Goal: Task Accomplishment & Management: Complete application form

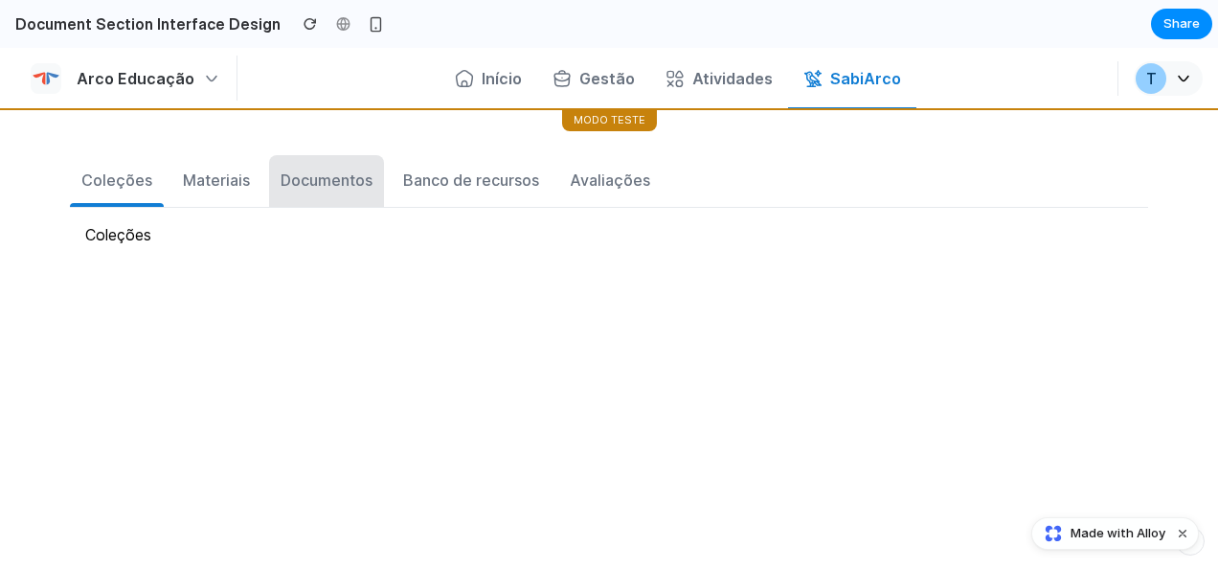
click at [341, 191] on button "Documentos" at bounding box center [326, 181] width 115 height 52
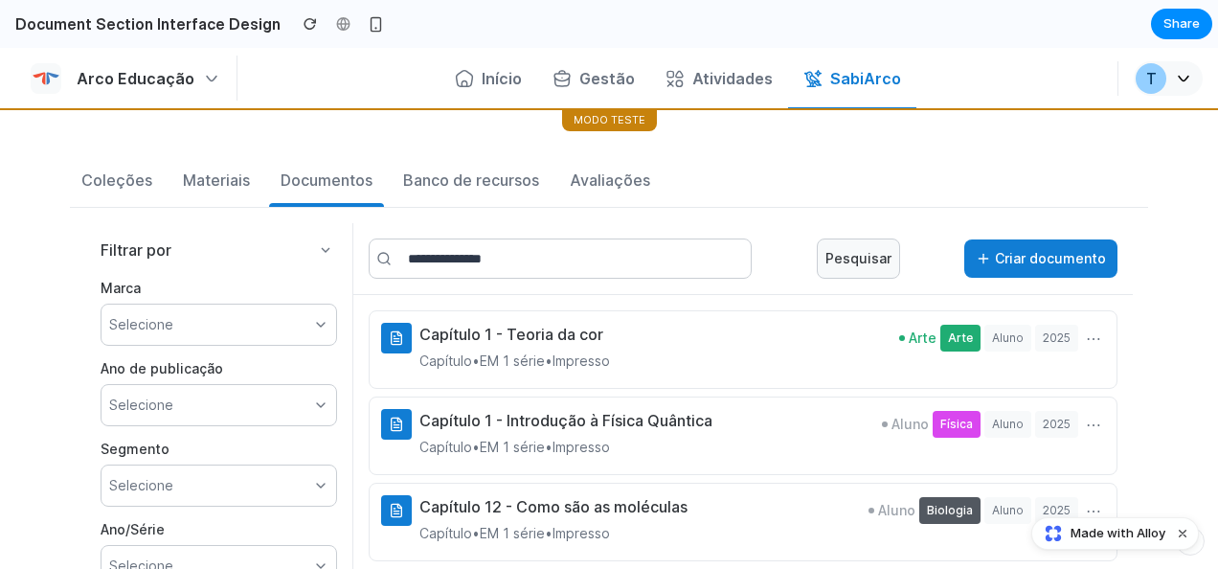
click at [1000, 259] on button "Criar documento" at bounding box center [1040, 258] width 153 height 38
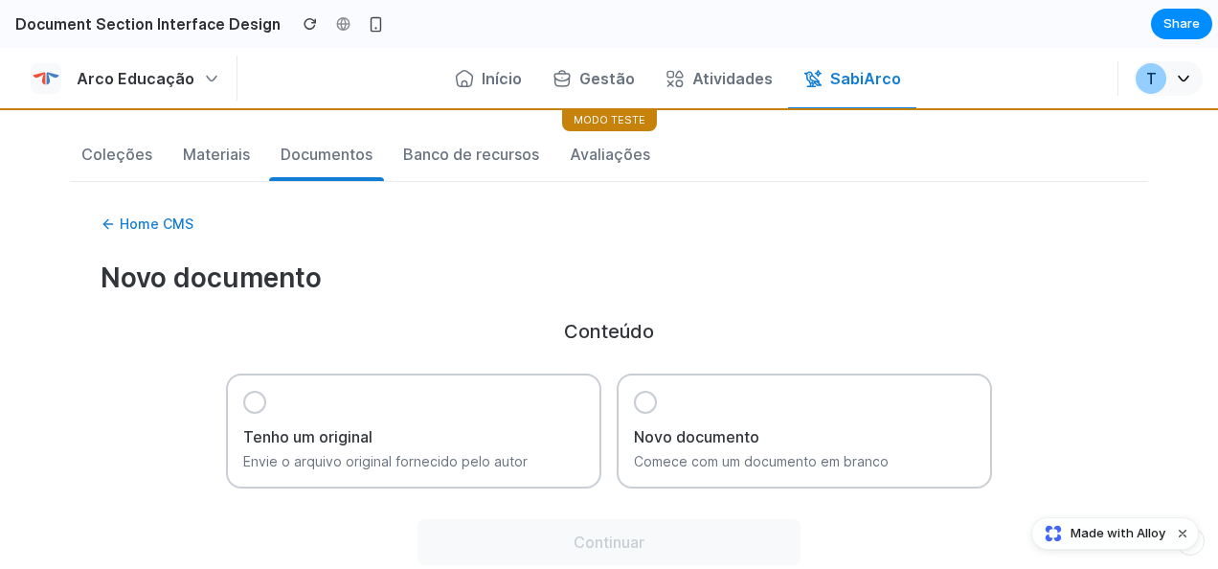
scroll to position [96, 0]
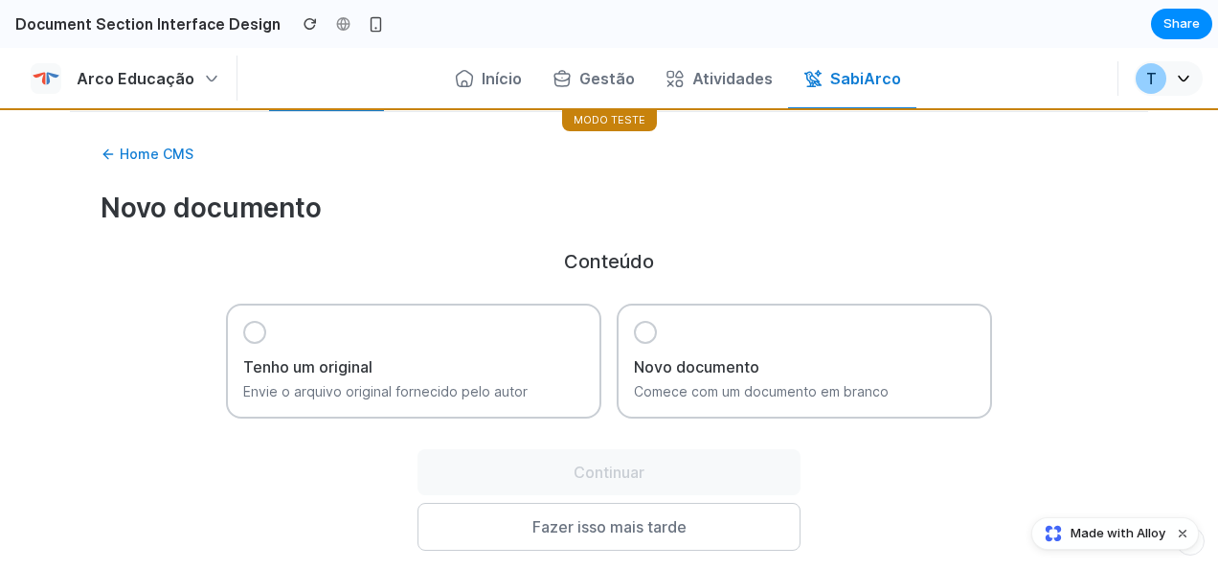
click at [647, 331] on div at bounding box center [645, 332] width 23 height 23
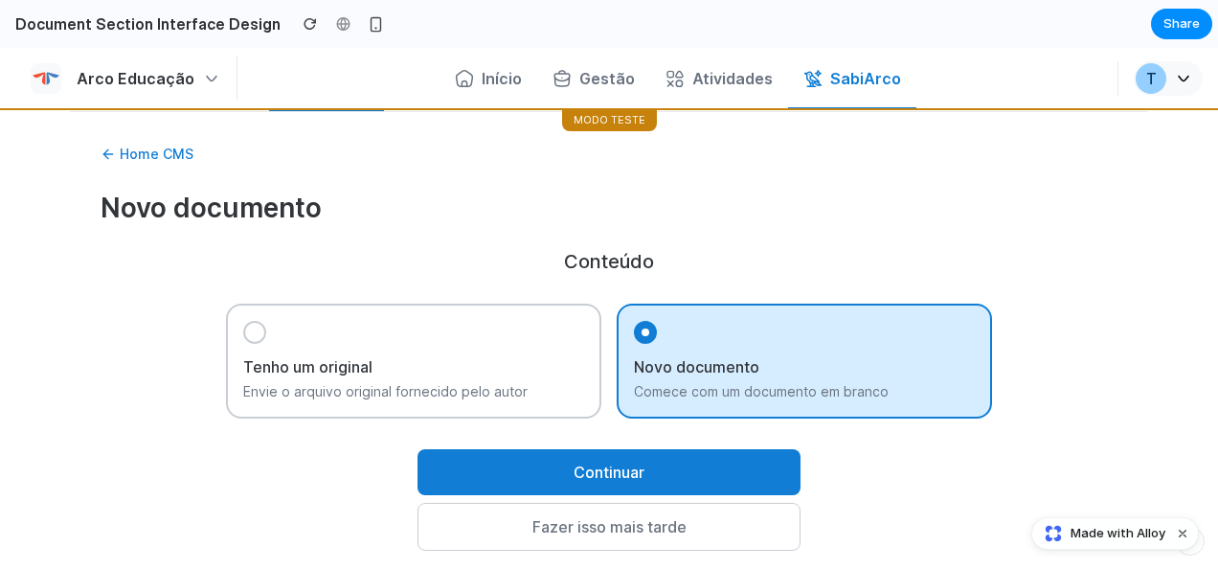
click at [630, 467] on button "Continuar" at bounding box center [608, 472] width 383 height 46
select select "****"
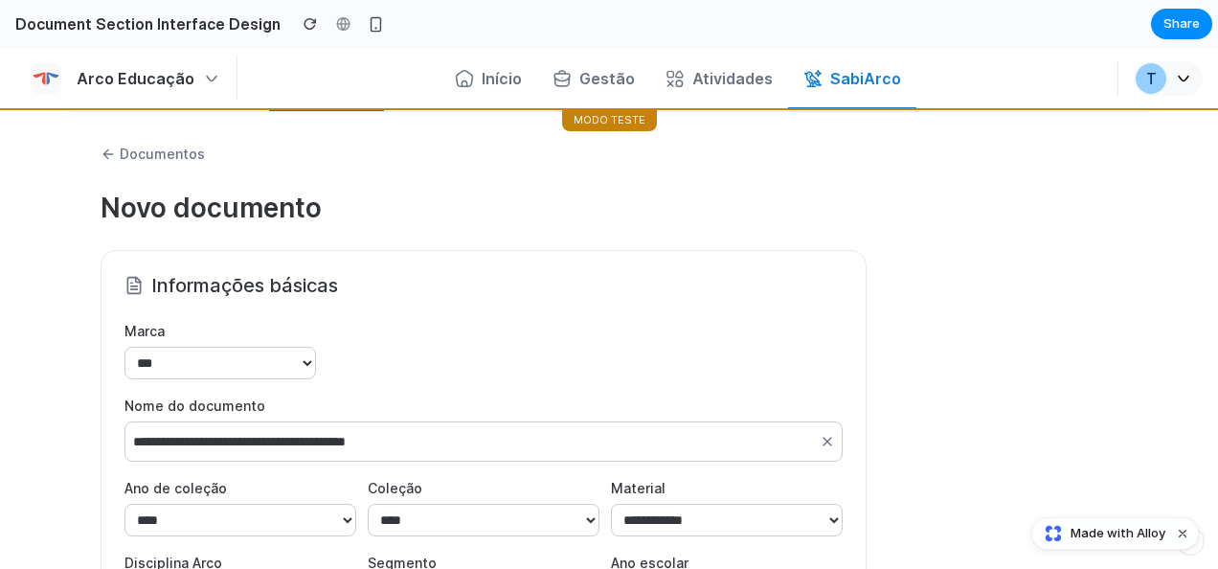
scroll to position [287, 0]
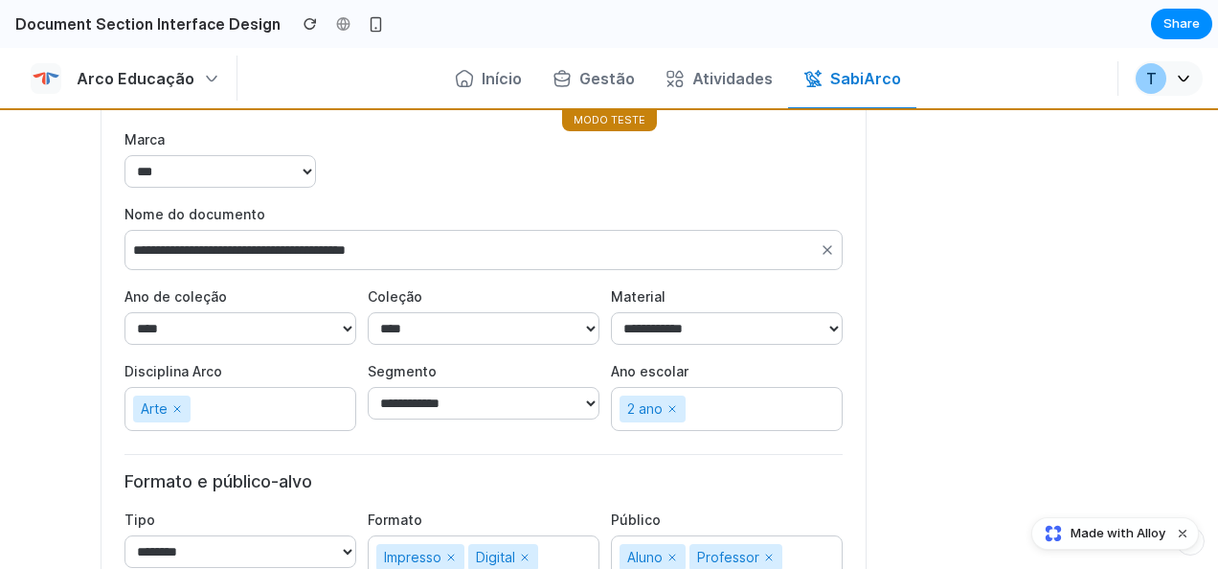
click at [522, 409] on select "**********" at bounding box center [484, 403] width 232 height 33
click at [741, 411] on div "2 ano" at bounding box center [727, 409] width 232 height 44
click at [722, 327] on select "**********" at bounding box center [727, 328] width 232 height 33
click at [232, 243] on input "**********" at bounding box center [483, 250] width 718 height 40
click at [231, 325] on select "**** **** ****" at bounding box center [240, 328] width 232 height 33
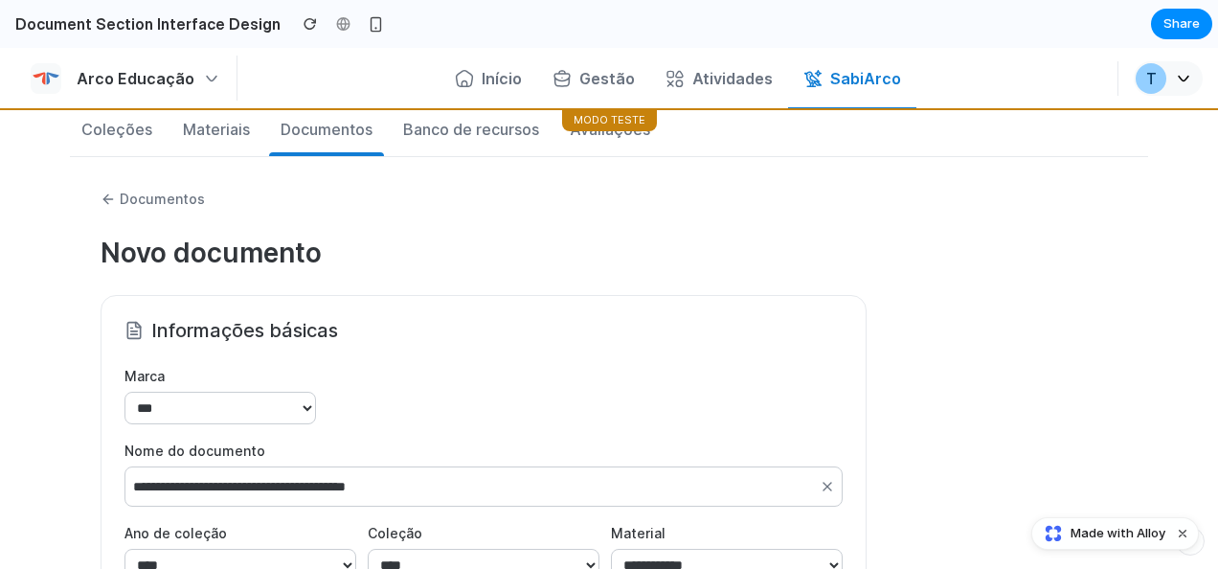
scroll to position [0, 0]
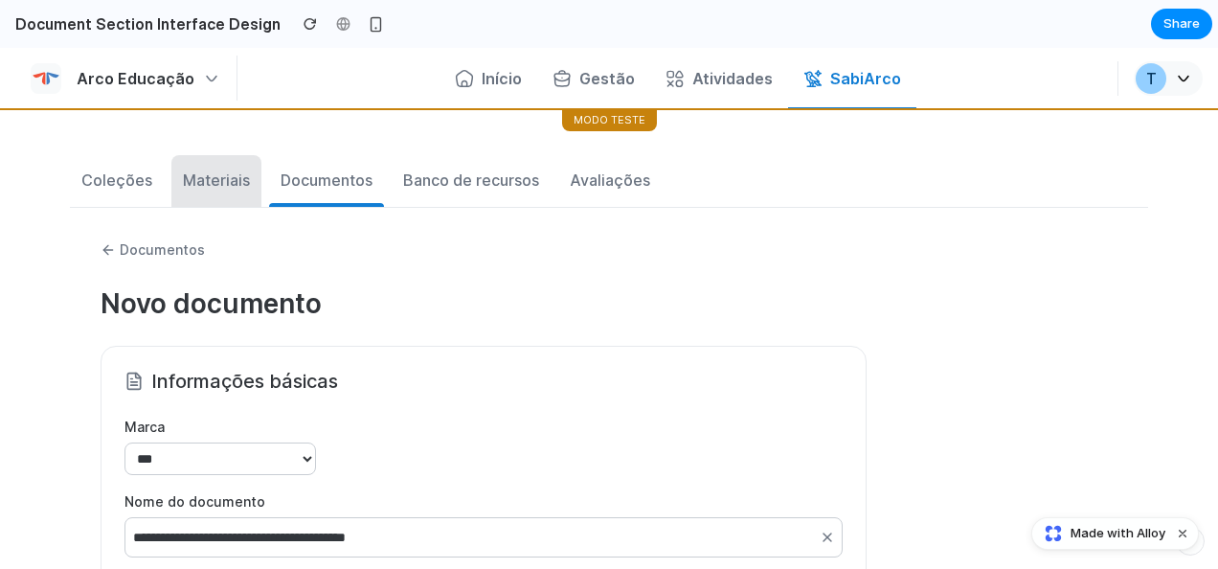
click at [214, 184] on div "Materiais" at bounding box center [216, 180] width 67 height 23
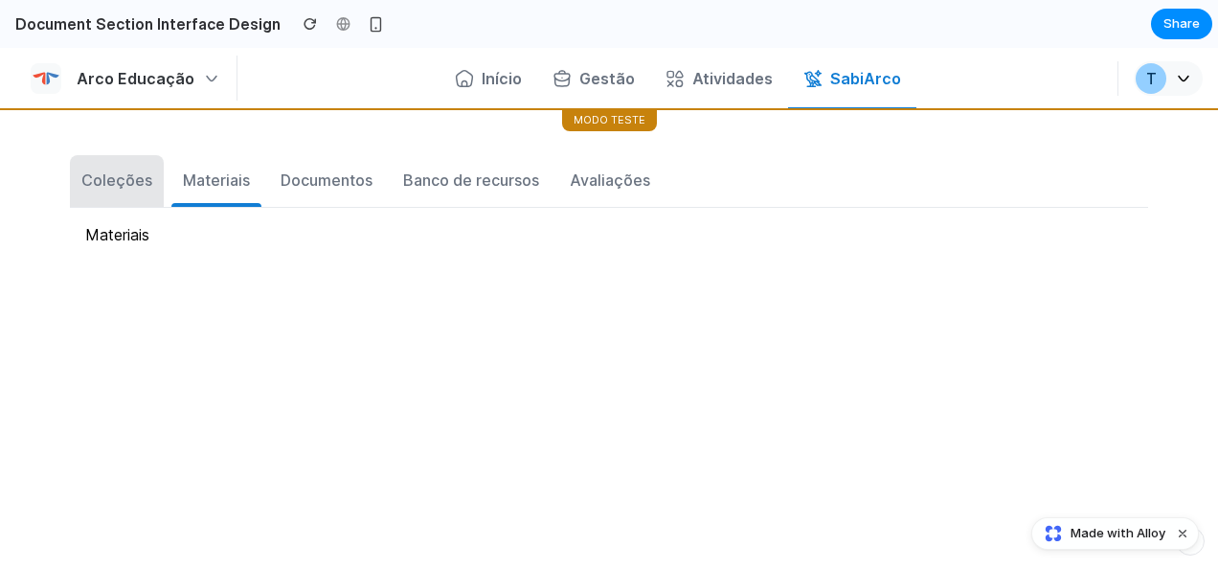
click at [132, 188] on div "Coleções" at bounding box center [116, 180] width 71 height 23
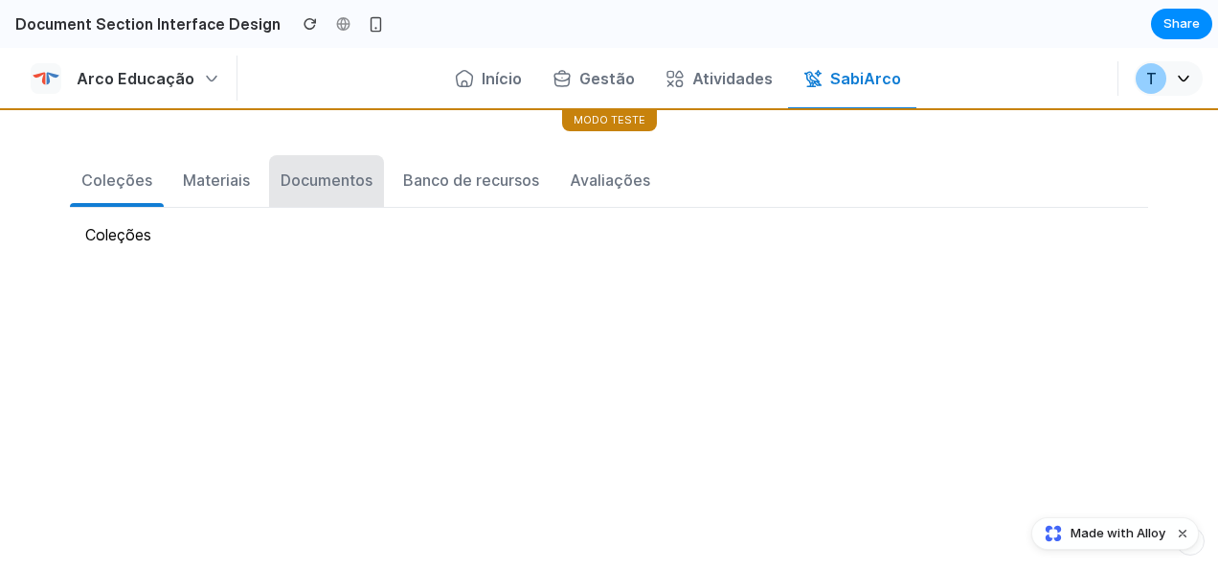
click at [323, 186] on div "Documentos" at bounding box center [327, 180] width 92 height 23
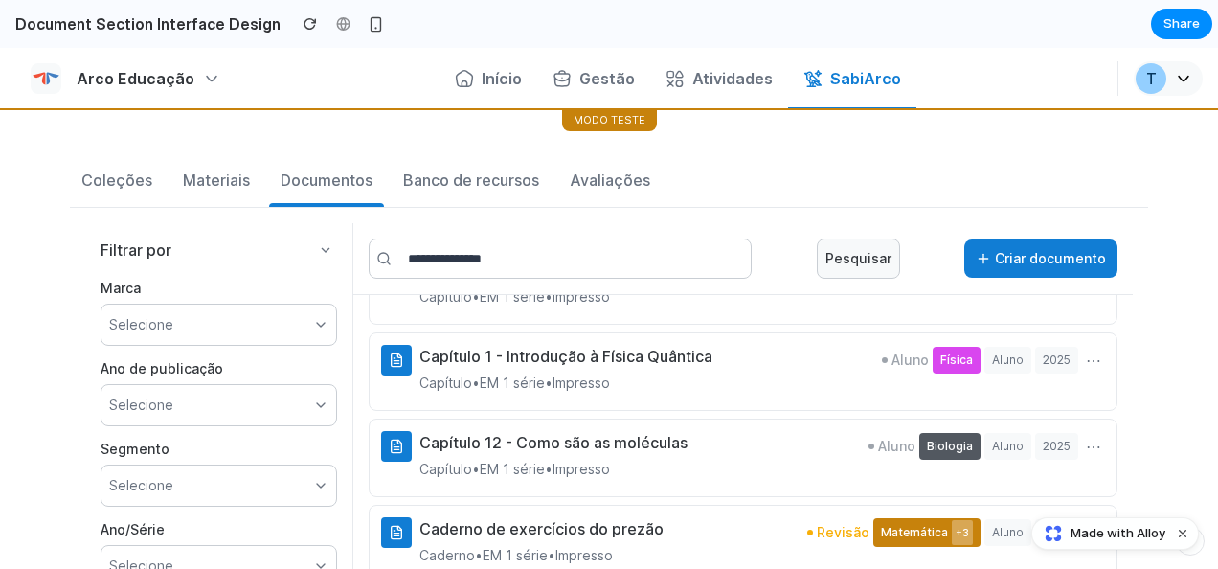
scroll to position [94, 0]
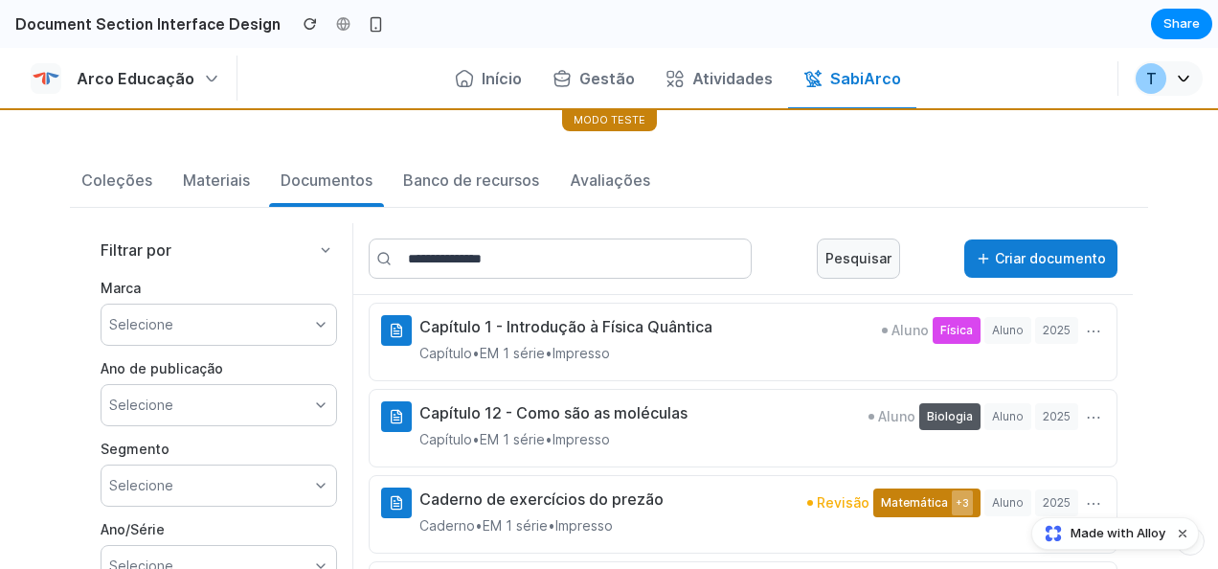
drag, startPoint x: 280, startPoint y: 345, endPoint x: 282, endPoint y: 331, distance: 13.7
click at [280, 344] on div "Selecione" at bounding box center [219, 325] width 236 height 42
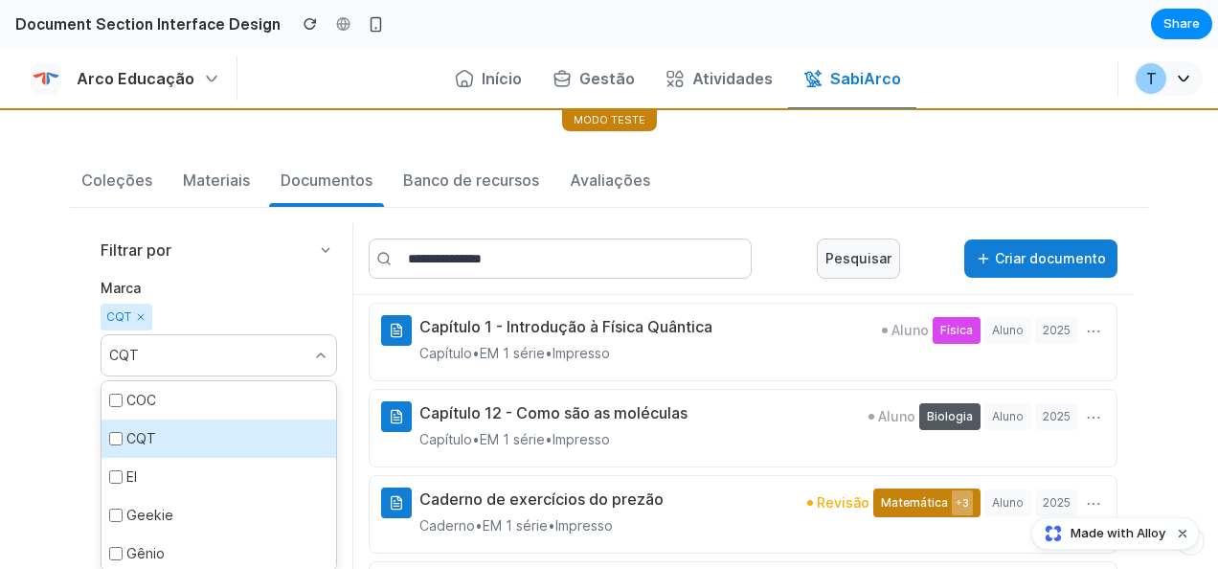
click at [239, 295] on label "Marca" at bounding box center [219, 288] width 236 height 23
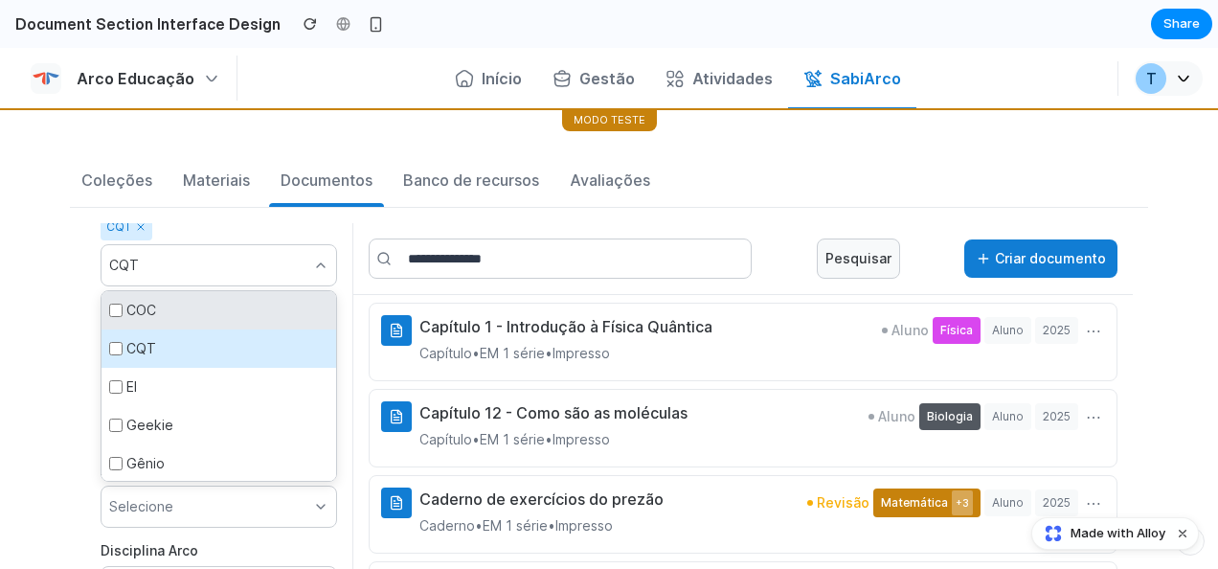
scroll to position [191, 0]
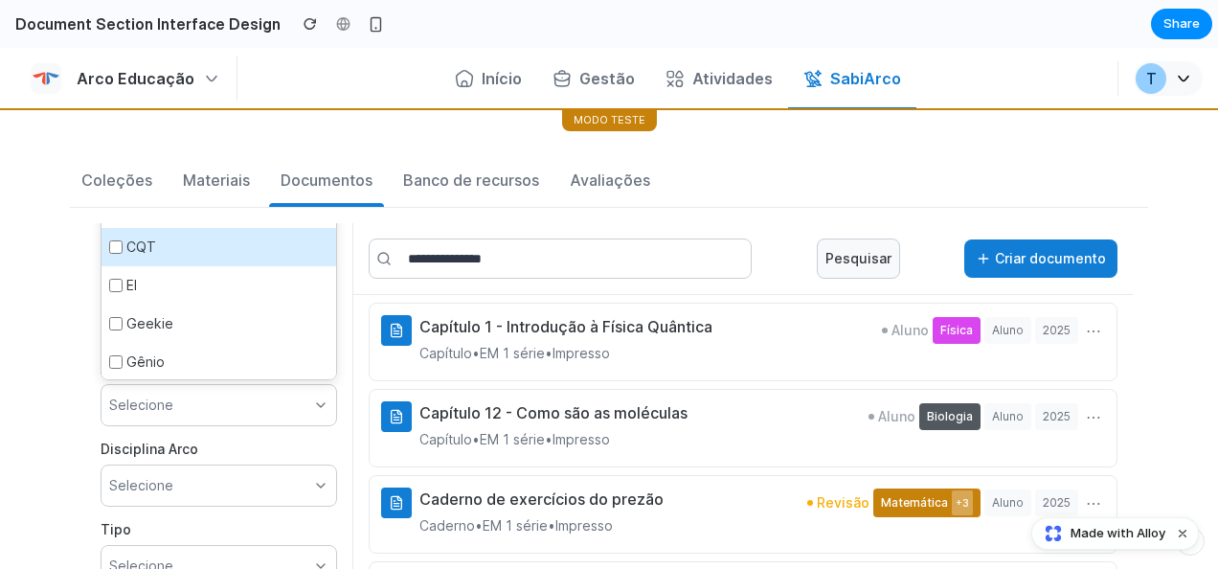
click at [72, 363] on div "Filtrar por Marca CQT CQT COC CQT [PERSON_NAME] Gênio International School Mara…" at bounding box center [609, 484] width 1078 height 552
click at [623, 338] on div "Capítulo 1 - Introdução à Física Quântica Capítulo • EM 1 série • Impresso" at bounding box center [565, 340] width 293 height 50
click at [952, 490] on span "+3" at bounding box center [962, 502] width 21 height 25
click at [952, 501] on span "+3" at bounding box center [962, 502] width 21 height 25
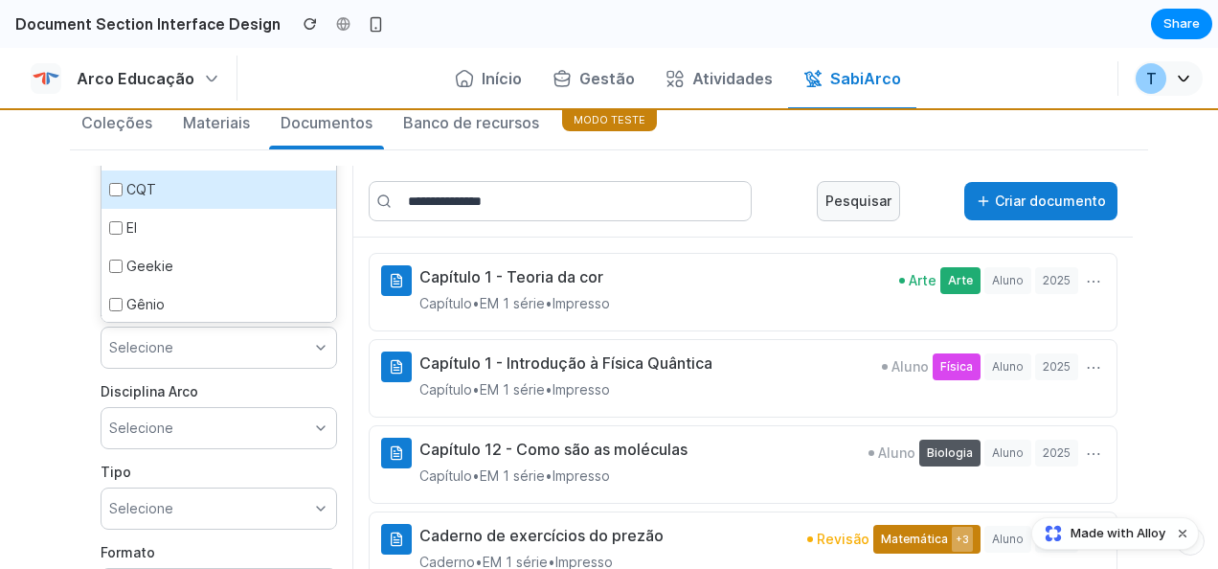
scroll to position [0, 0]
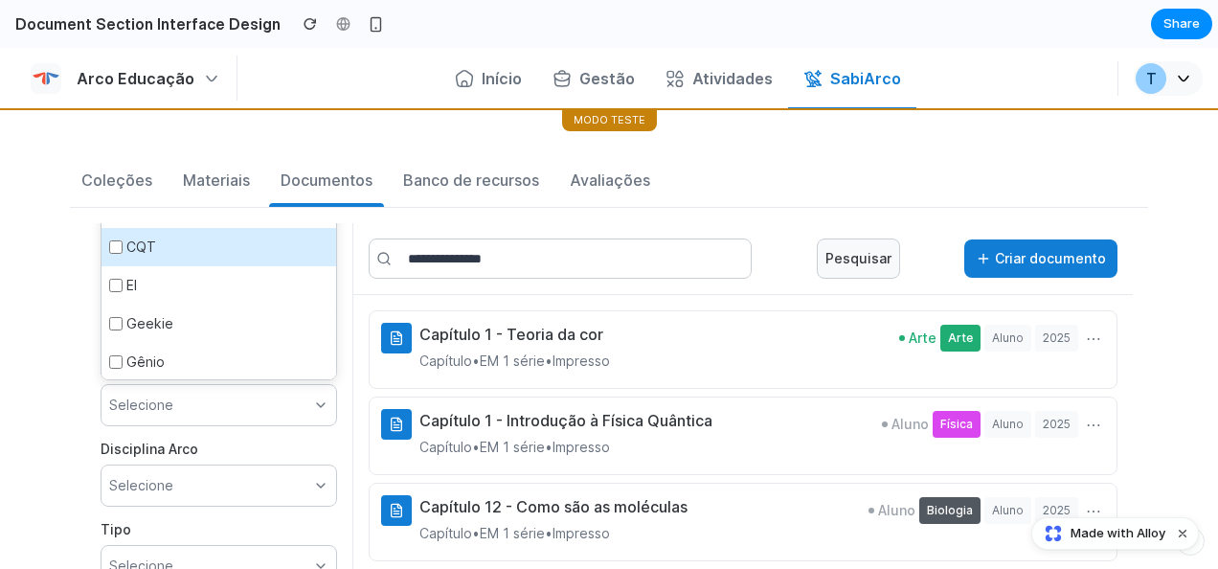
click at [1027, 256] on button "Criar documento" at bounding box center [1040, 258] width 153 height 38
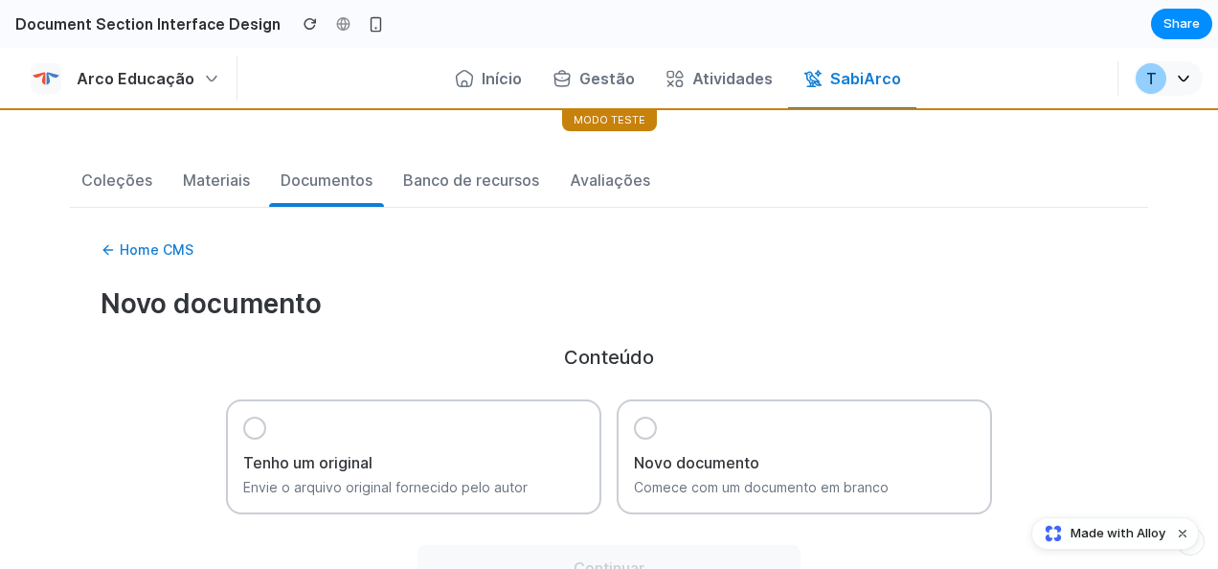
click at [642, 433] on div at bounding box center [645, 428] width 23 height 23
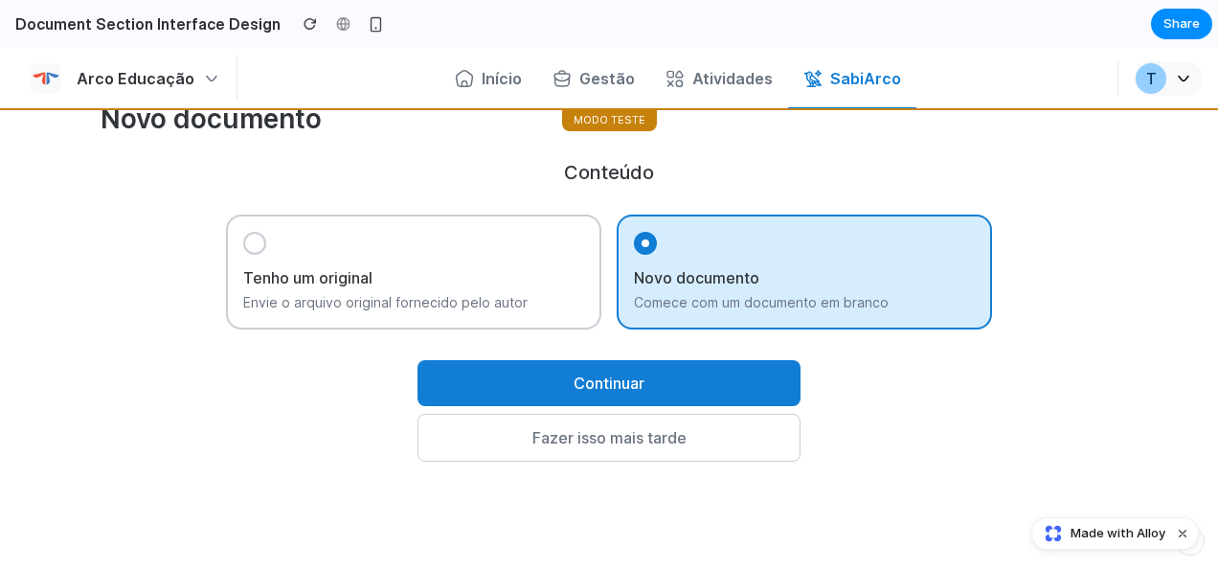
scroll to position [191, 0]
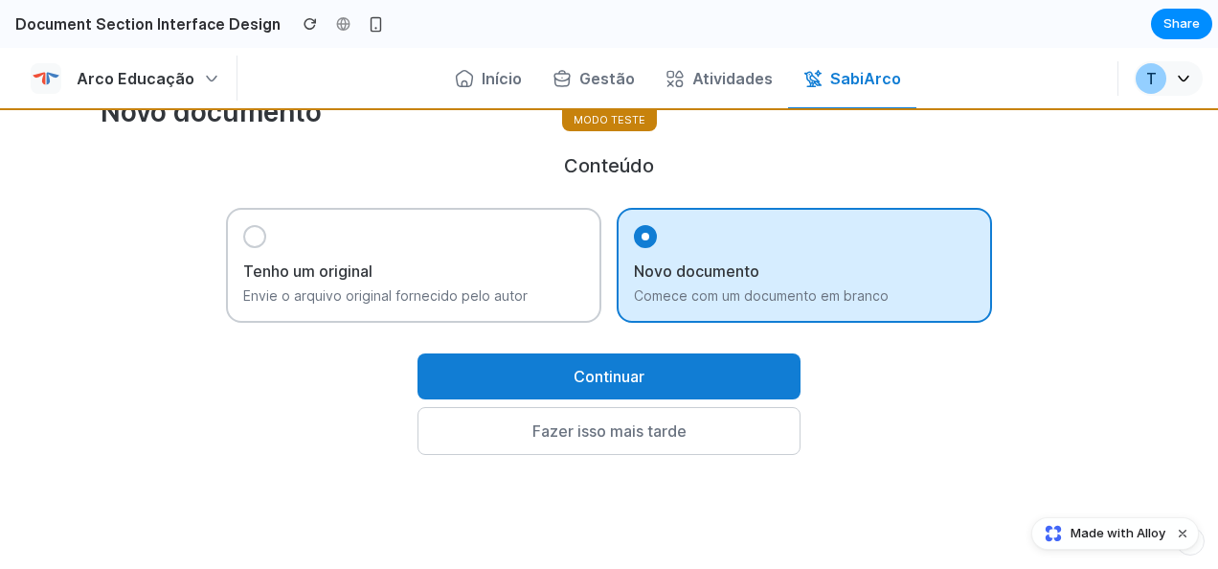
click at [607, 368] on button "Continuar" at bounding box center [608, 376] width 383 height 46
select select "****"
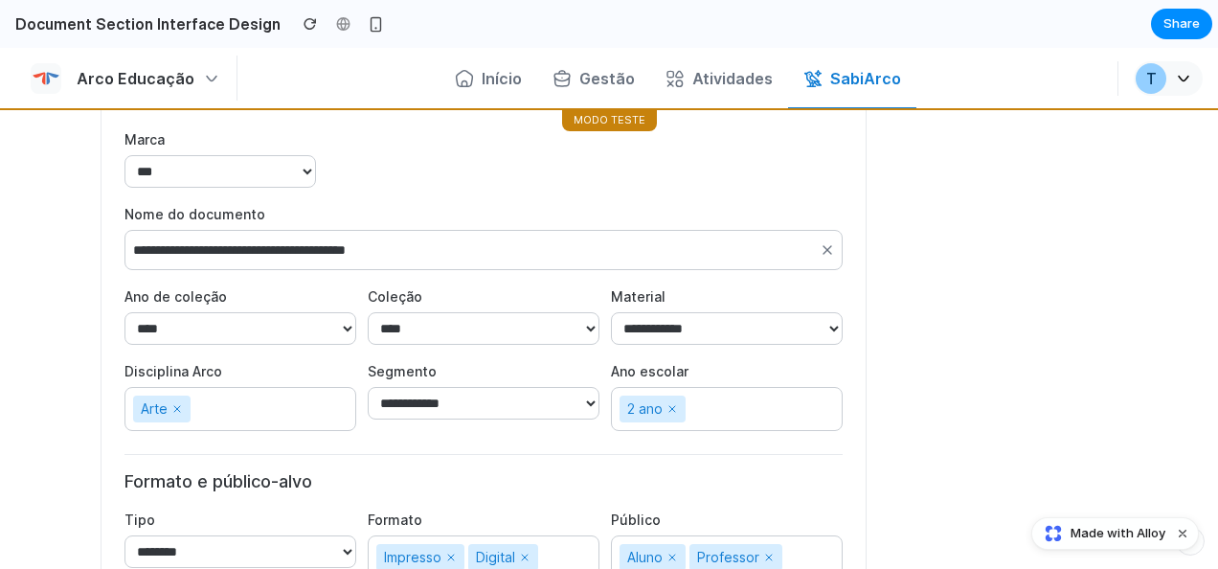
scroll to position [467, 0]
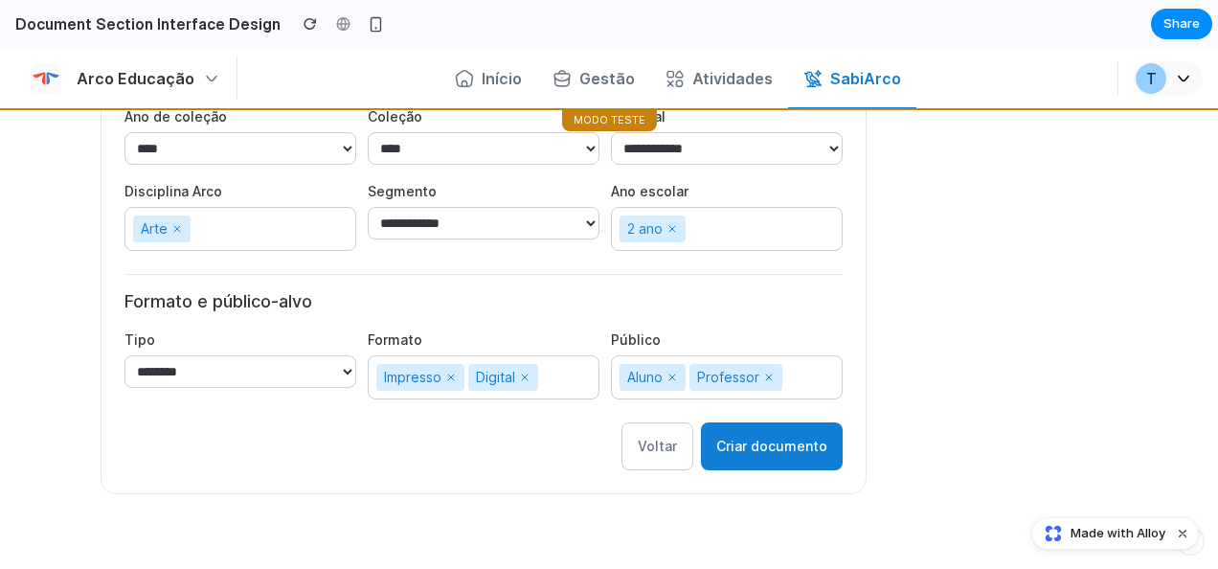
click at [777, 439] on button "Criar documento" at bounding box center [772, 446] width 142 height 48
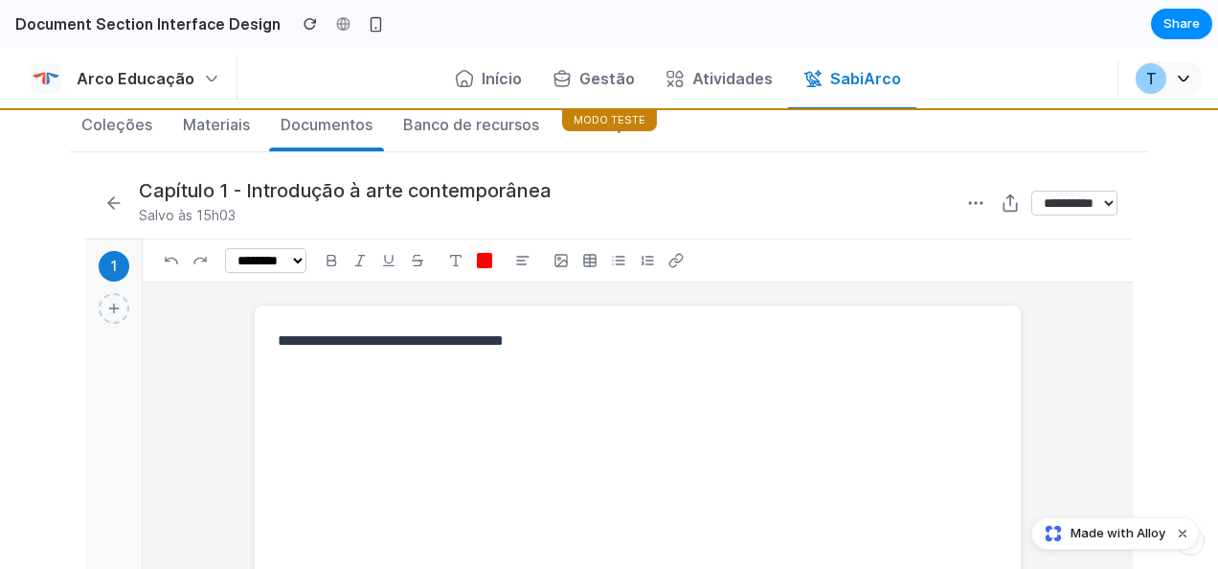
scroll to position [0, 0]
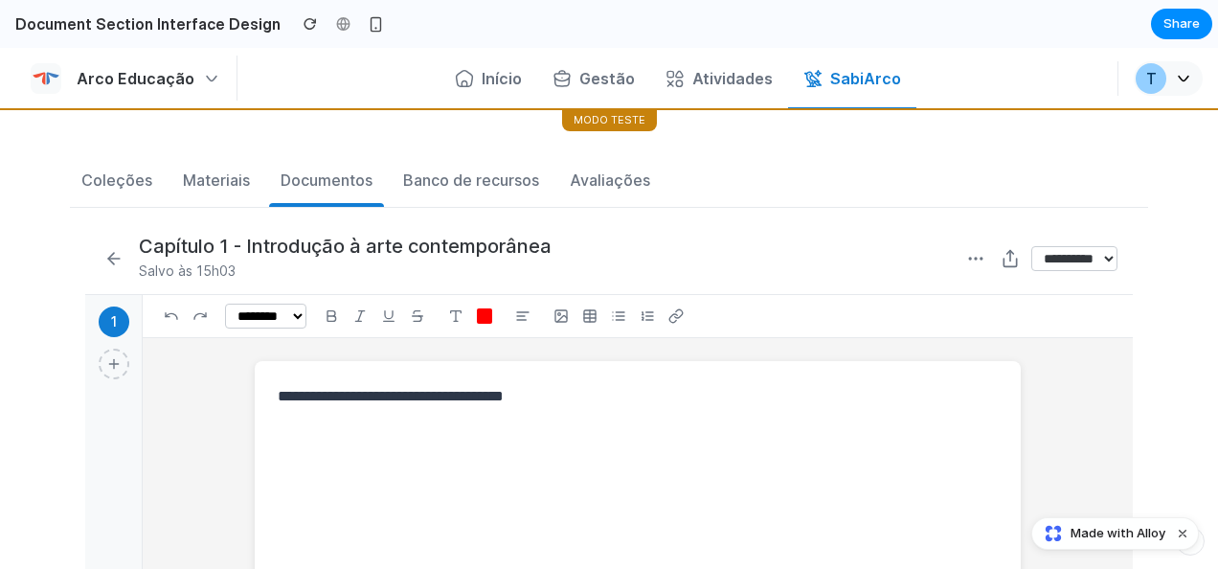
click at [966, 258] on icon at bounding box center [975, 258] width 19 height 19
click at [1010, 256] on icon at bounding box center [1010, 256] width 0 height 11
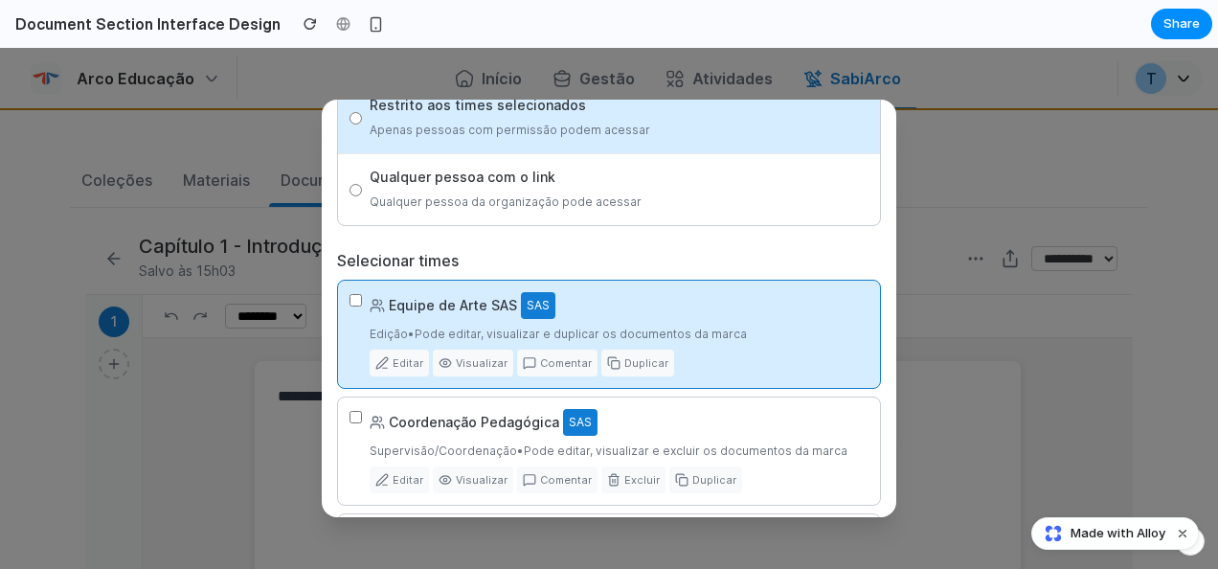
scroll to position [184, 0]
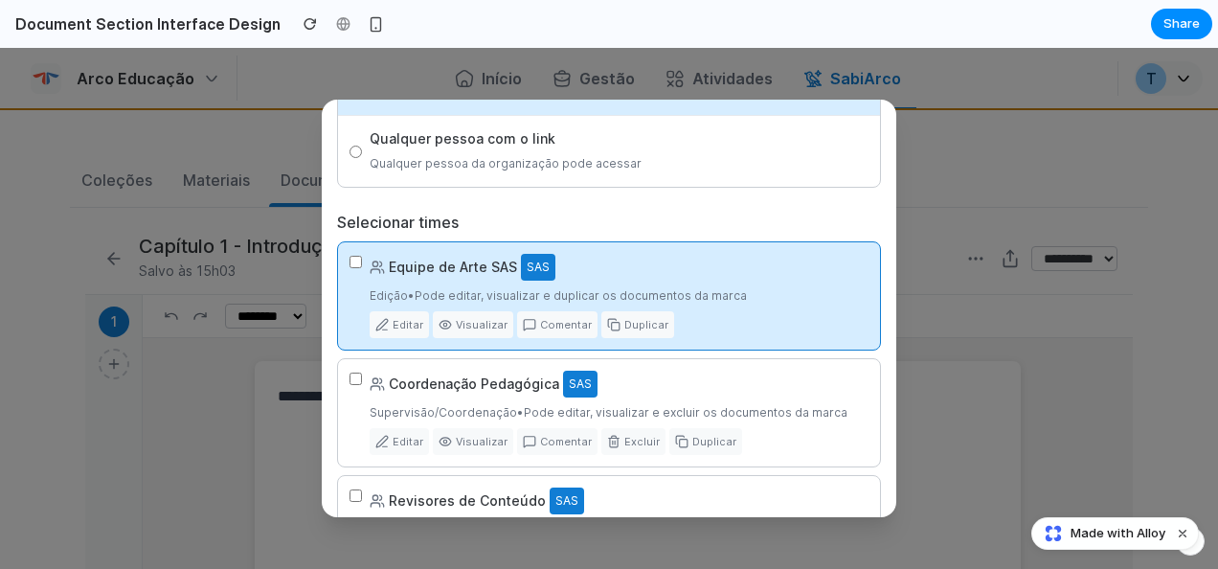
click at [634, 327] on div "Duplicar" at bounding box center [637, 324] width 73 height 27
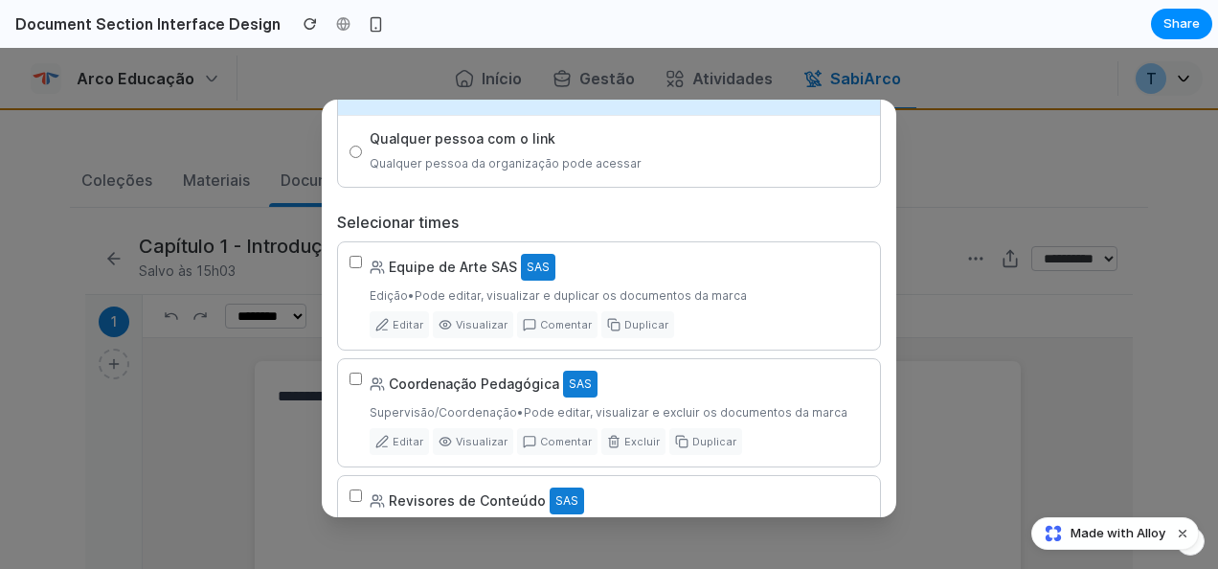
click at [626, 323] on div "Duplicar" at bounding box center [637, 324] width 73 height 27
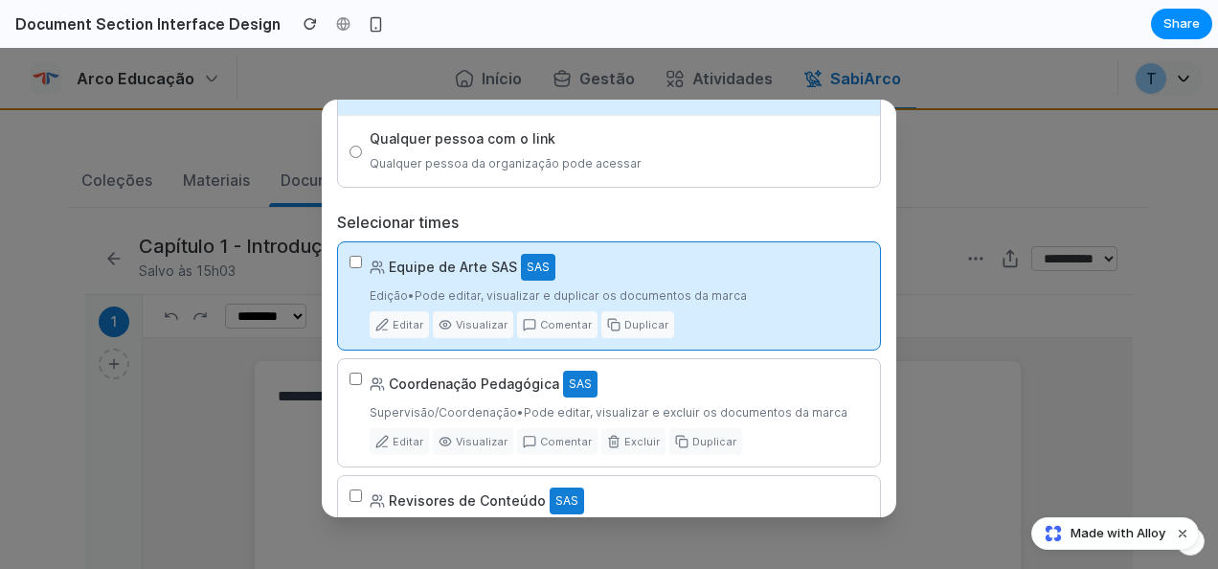
click at [542, 323] on div "Comentar" at bounding box center [557, 324] width 80 height 27
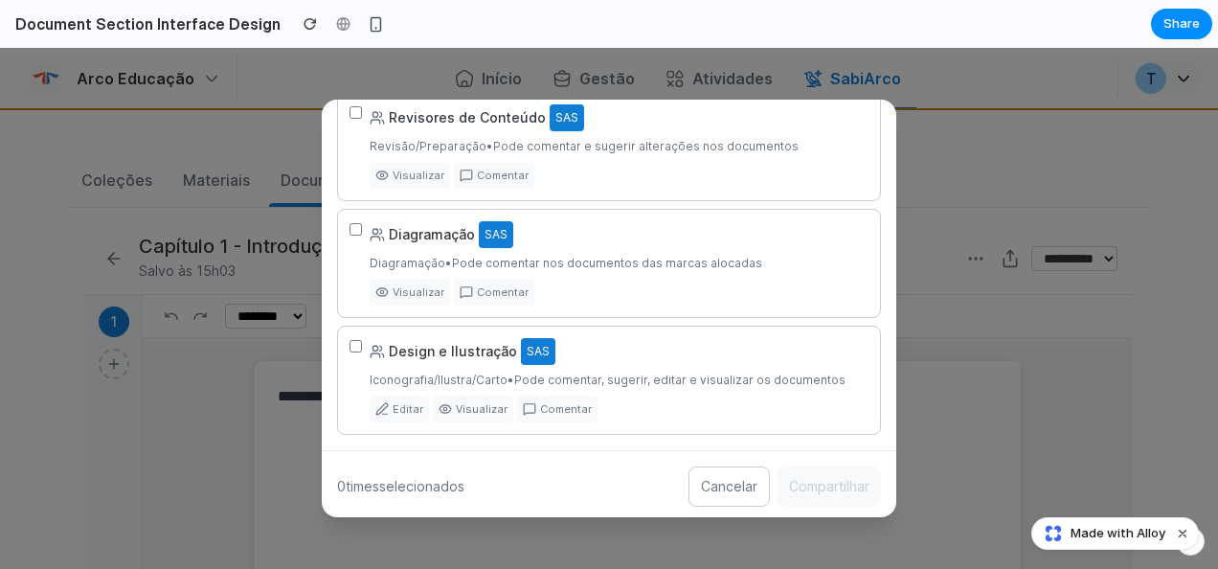
scroll to position [0, 0]
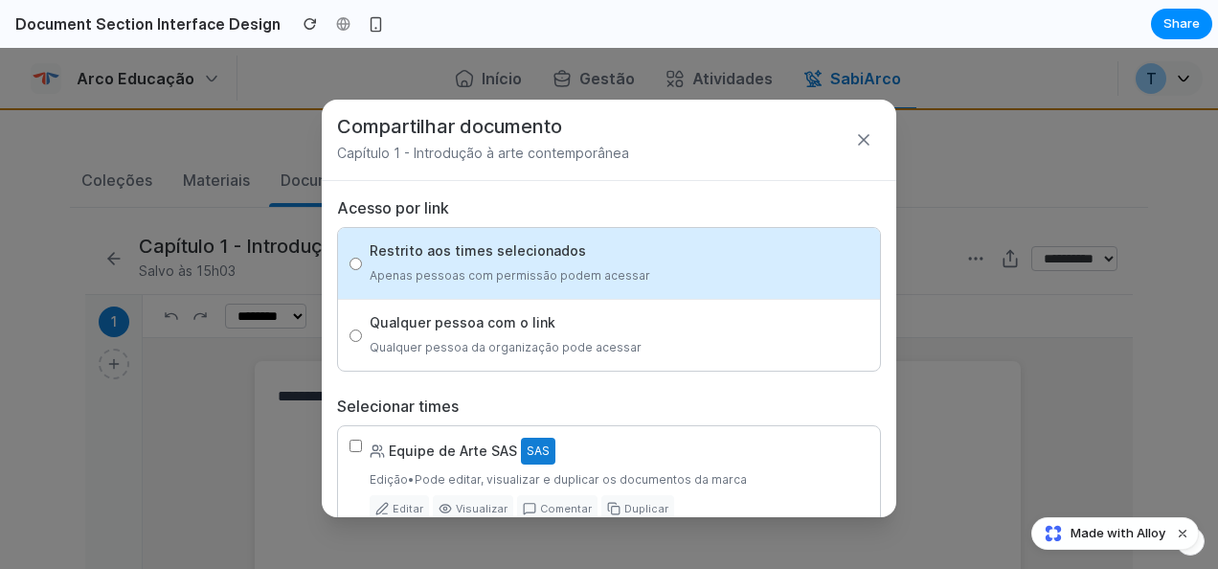
click at [854, 138] on icon at bounding box center [863, 139] width 19 height 19
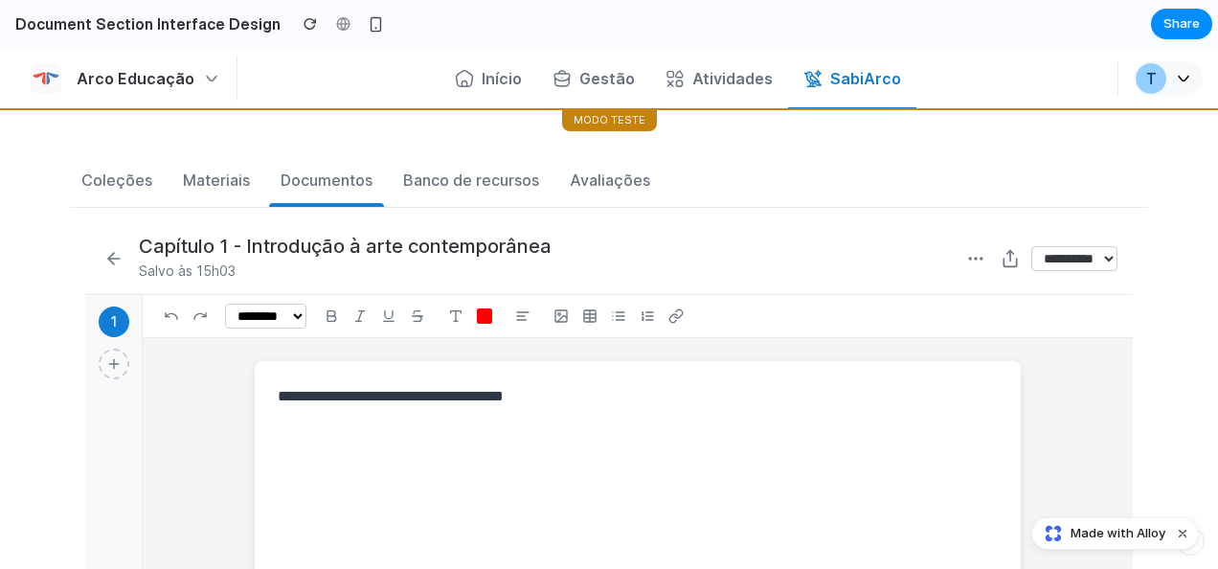
click at [442, 310] on div "******** ******** ******** *********" at bounding box center [638, 316] width 990 height 43
click at [423, 316] on line at bounding box center [418, 316] width 11 height 0
click at [1071, 257] on select "**********" at bounding box center [1074, 258] width 86 height 25
click at [1031, 246] on select "**********" at bounding box center [1074, 258] width 86 height 25
click at [1065, 264] on select "**********" at bounding box center [1074, 258] width 86 height 25
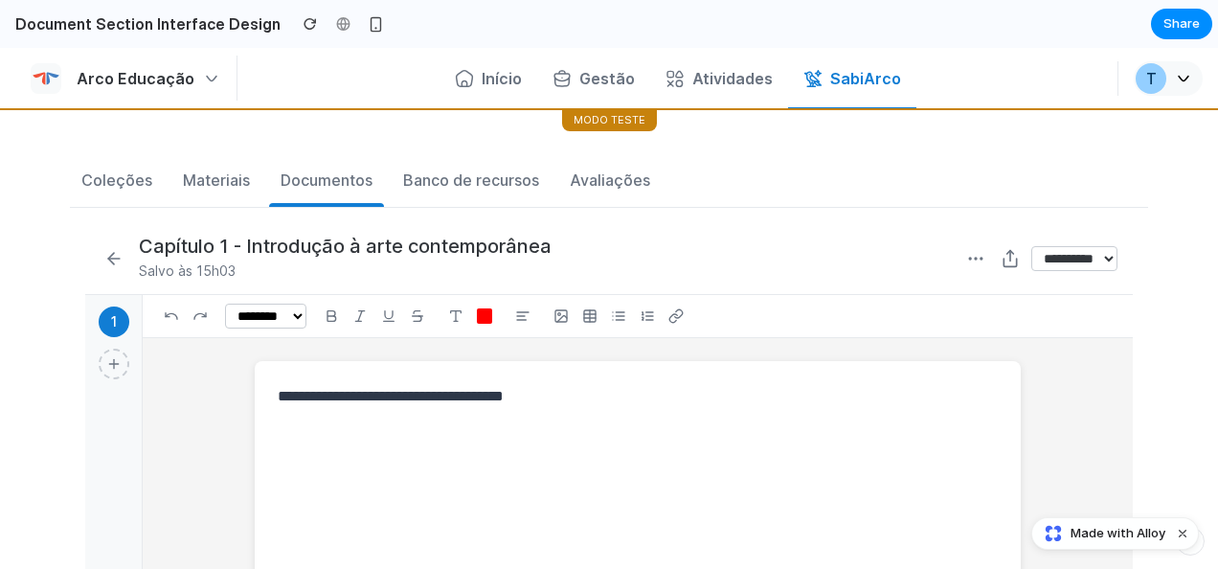
select select "**********"
click at [1031, 246] on select "**********" at bounding box center [1074, 258] width 86 height 25
click at [1001, 258] on icon at bounding box center [1010, 258] width 19 height 19
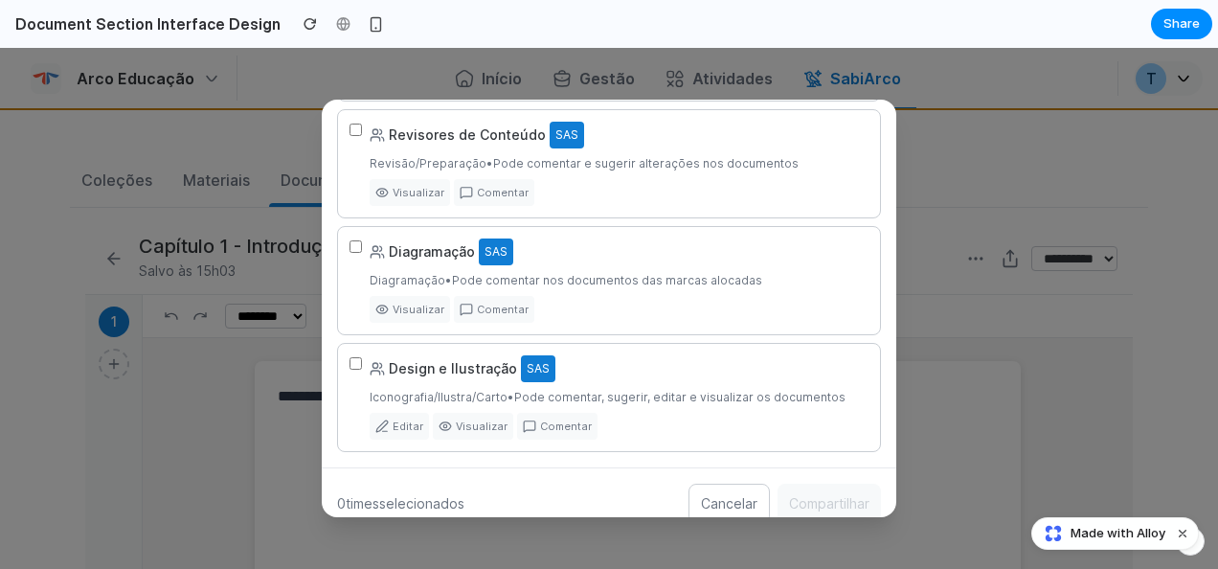
scroll to position [567, 0]
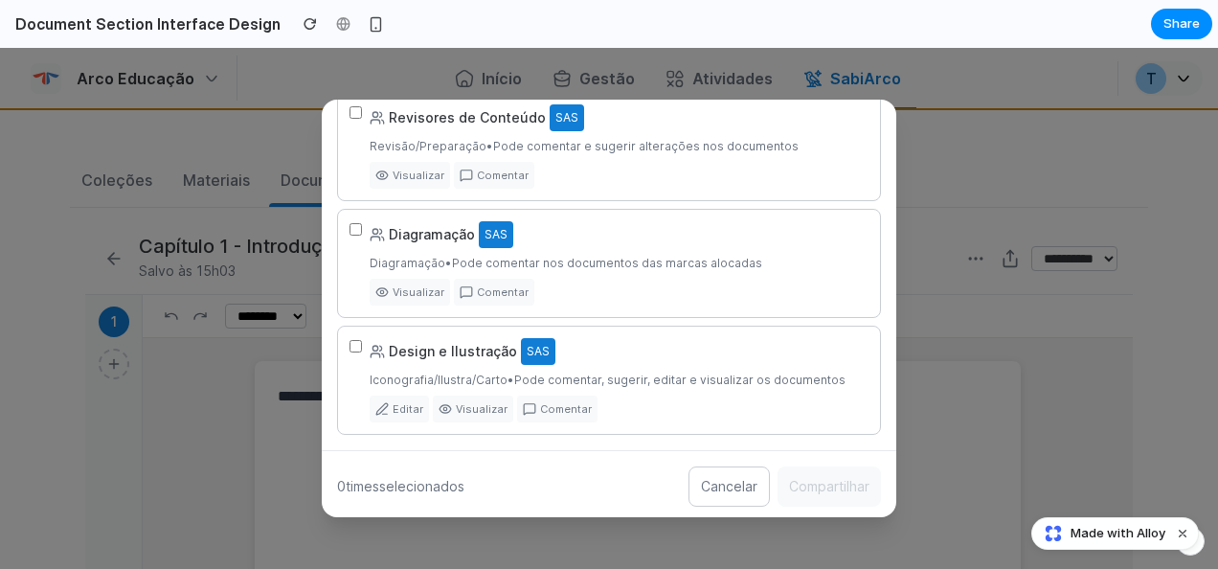
click at [701, 483] on button "Cancelar" at bounding box center [728, 486] width 81 height 40
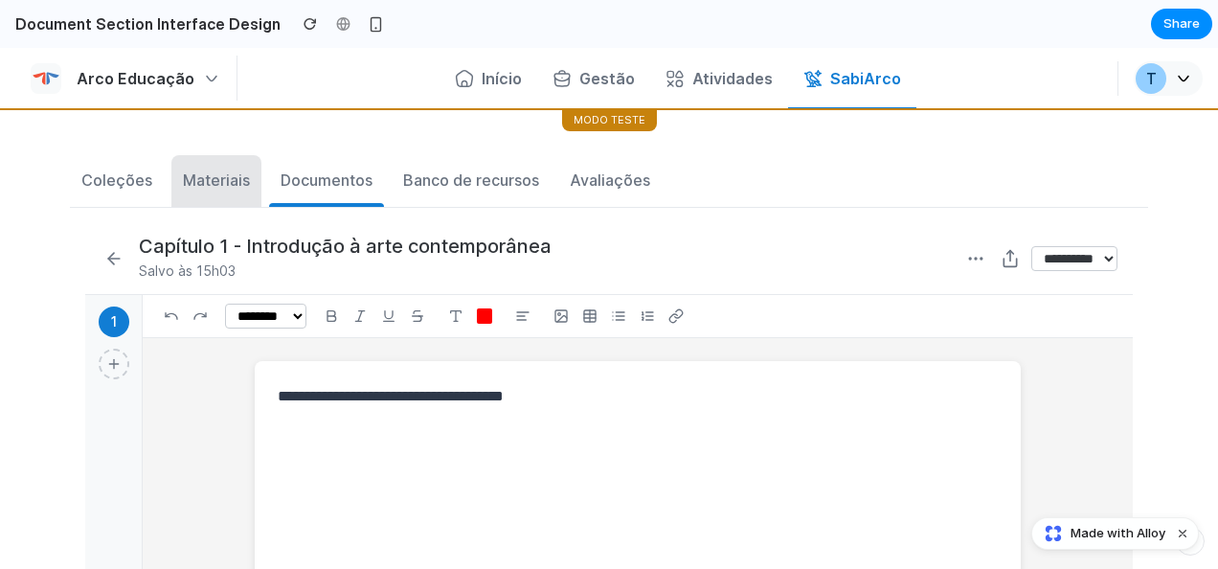
click at [218, 188] on div "Materiais" at bounding box center [216, 180] width 67 height 23
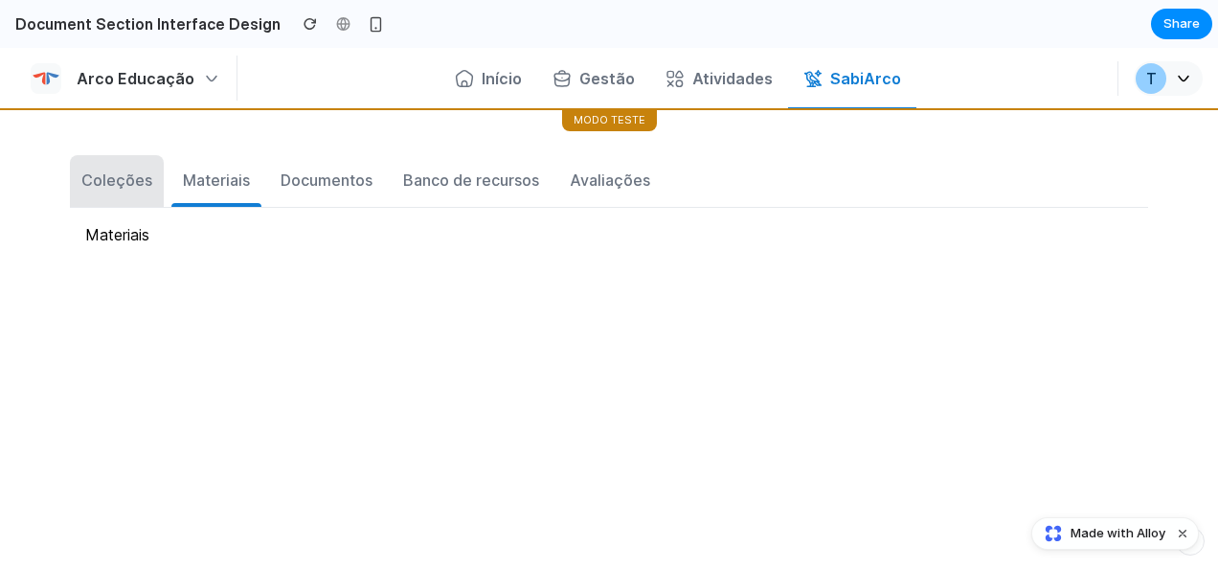
click at [124, 183] on div "Coleções" at bounding box center [116, 180] width 71 height 23
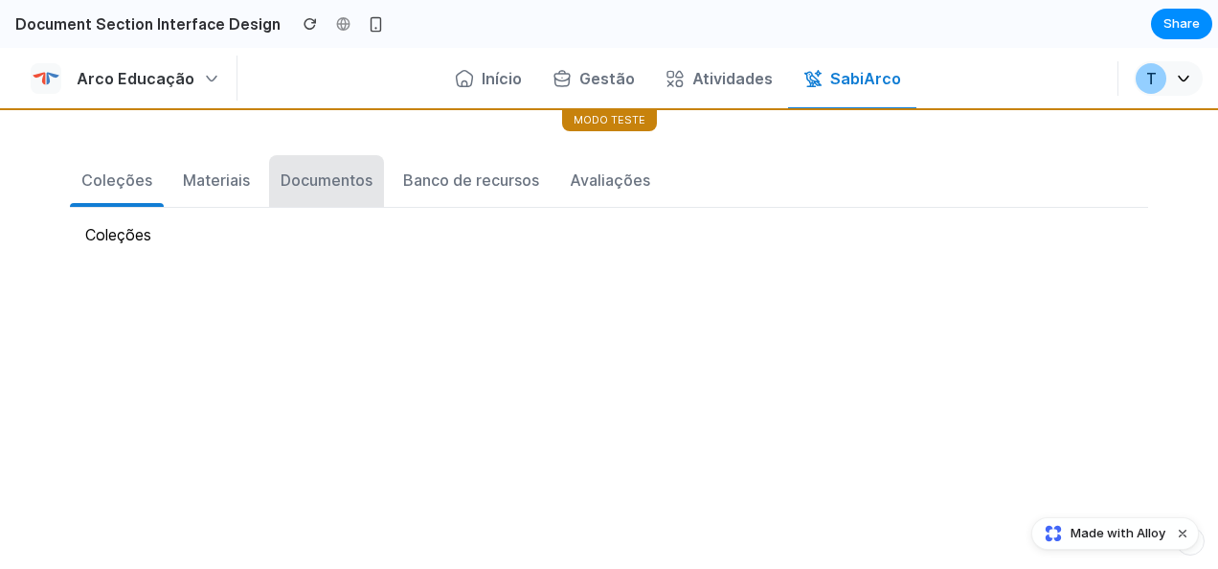
click at [327, 183] on div "Documentos" at bounding box center [327, 180] width 92 height 23
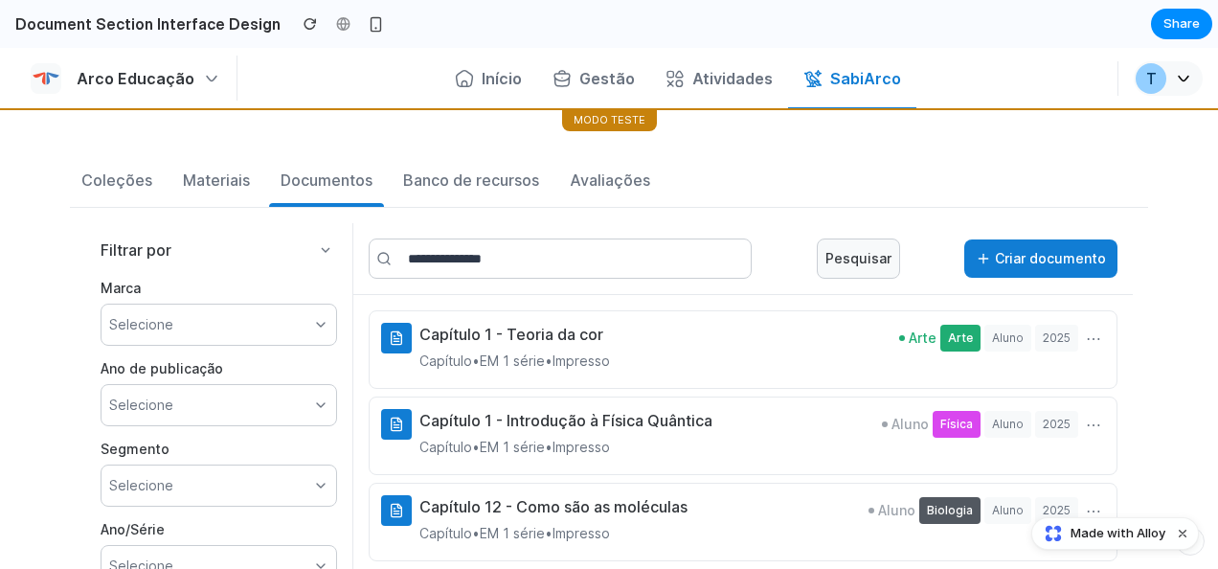
click at [940, 335] on span "Arte" at bounding box center [960, 338] width 40 height 27
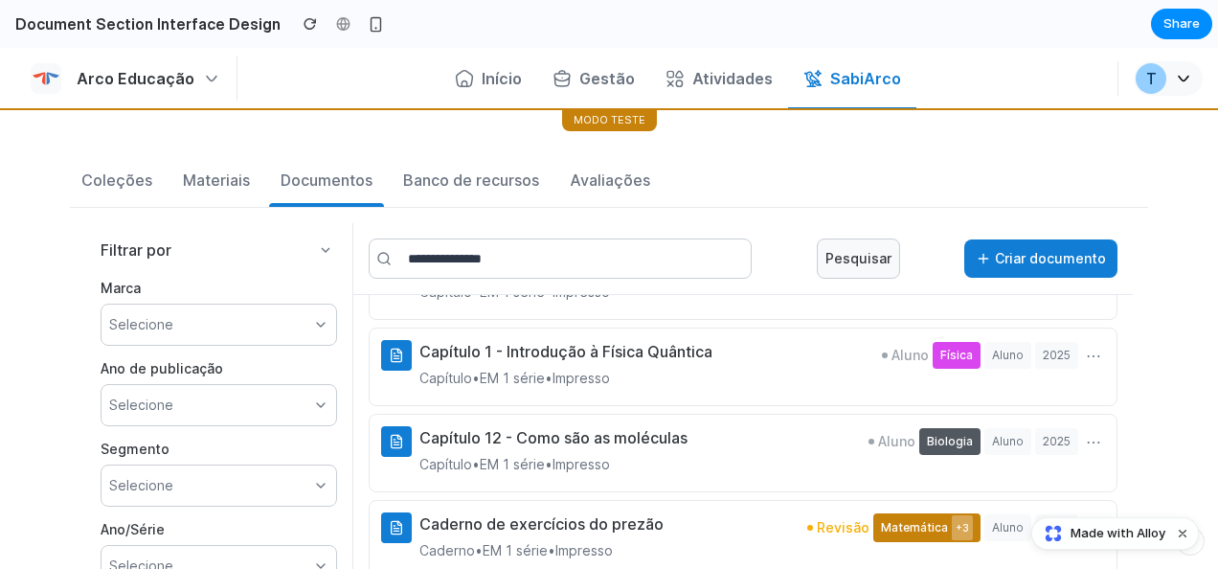
scroll to position [94, 0]
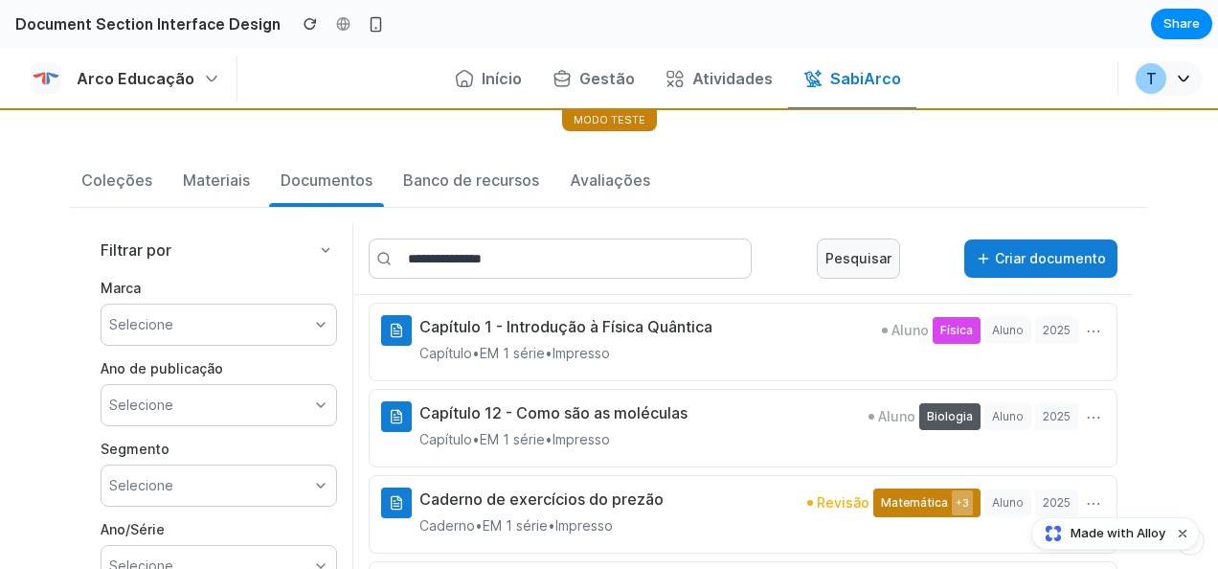
click at [513, 370] on div "Capítulo 1 - Introdução à Física Quântica Capítulo • EM 1 série • Impresso Alun…" at bounding box center [743, 342] width 749 height 79
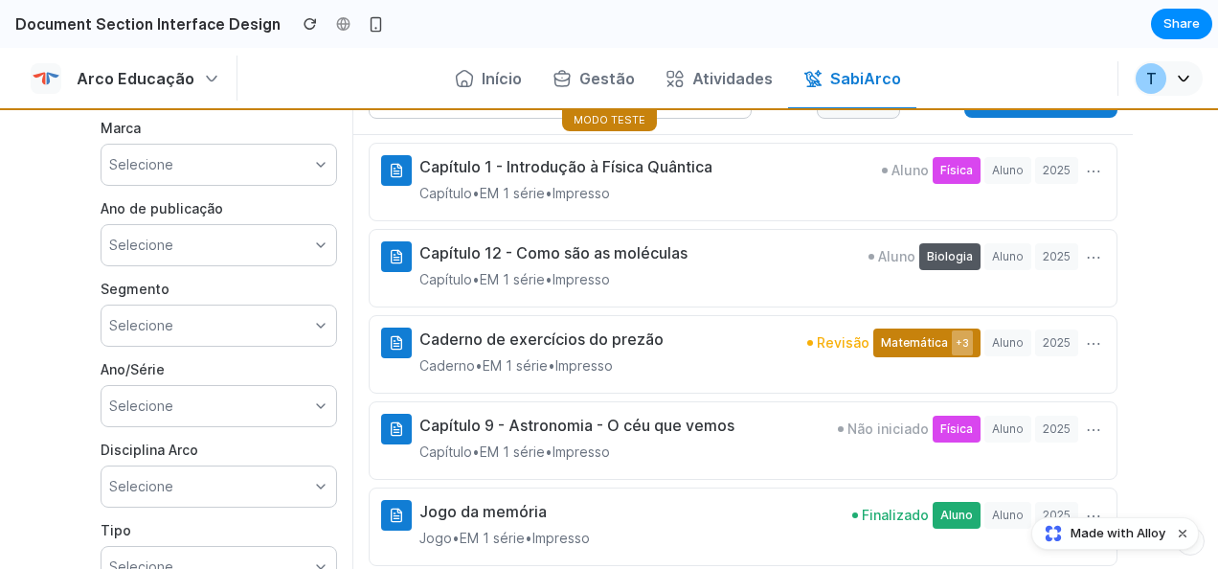
scroll to position [191, 0]
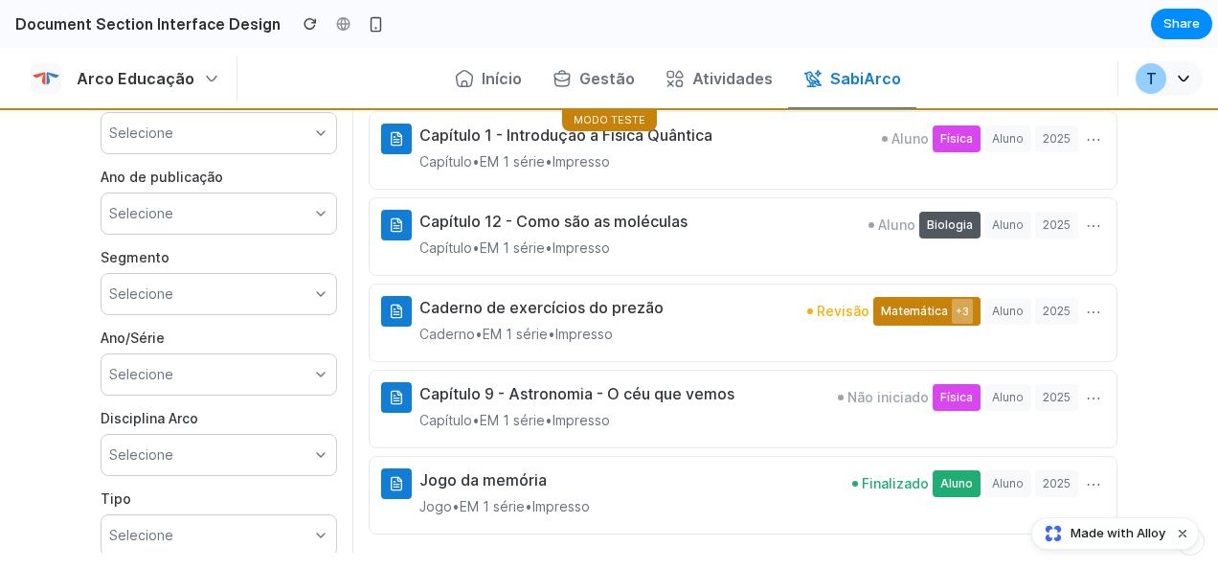
click at [665, 313] on div "Caderno de exercícios do prezão Caderno • EM 1 série • Impresso Revisão Matemát…" at bounding box center [762, 321] width 686 height 50
click at [533, 308] on h3 "Caderno de exercícios do prezão" at bounding box center [541, 307] width 244 height 23
click at [1082, 314] on button "⋯" at bounding box center [1093, 311] width 23 height 31
click at [1082, 306] on button "⋯" at bounding box center [1093, 311] width 23 height 31
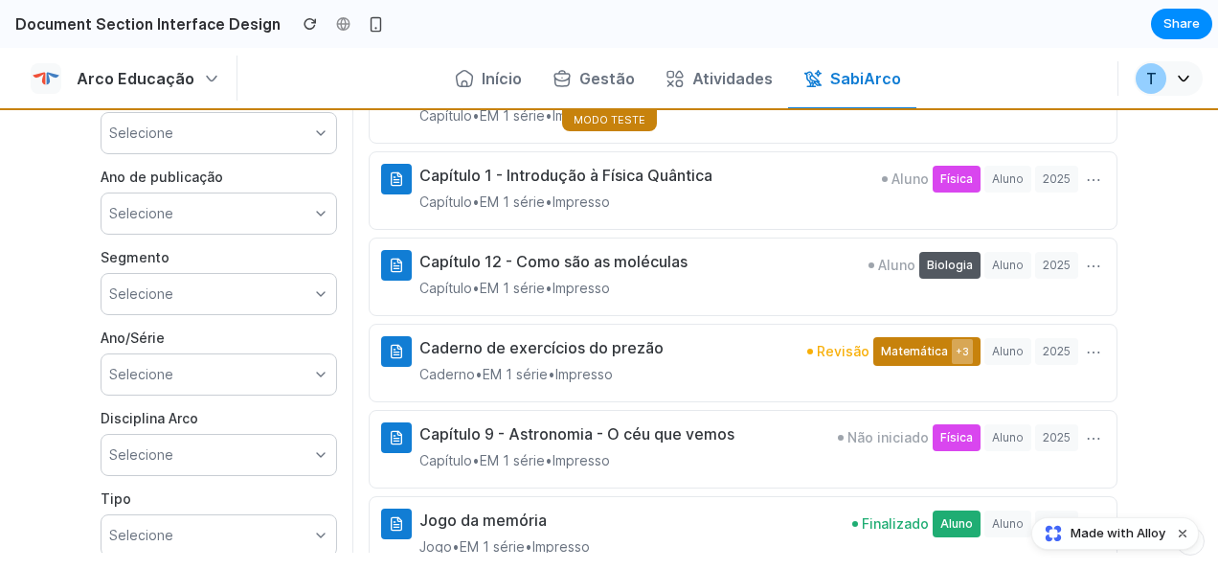
scroll to position [0, 0]
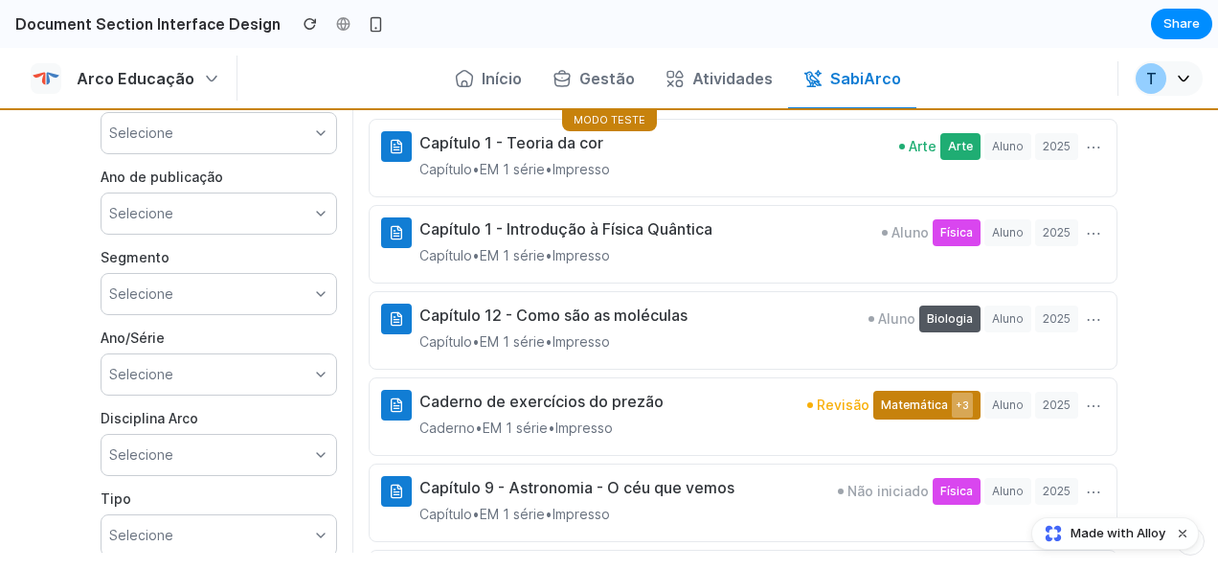
click at [1082, 143] on button "⋯" at bounding box center [1093, 146] width 23 height 31
click at [912, 399] on span "Matemática +3" at bounding box center [926, 405] width 107 height 29
click at [389, 406] on icon at bounding box center [396, 404] width 15 height 15
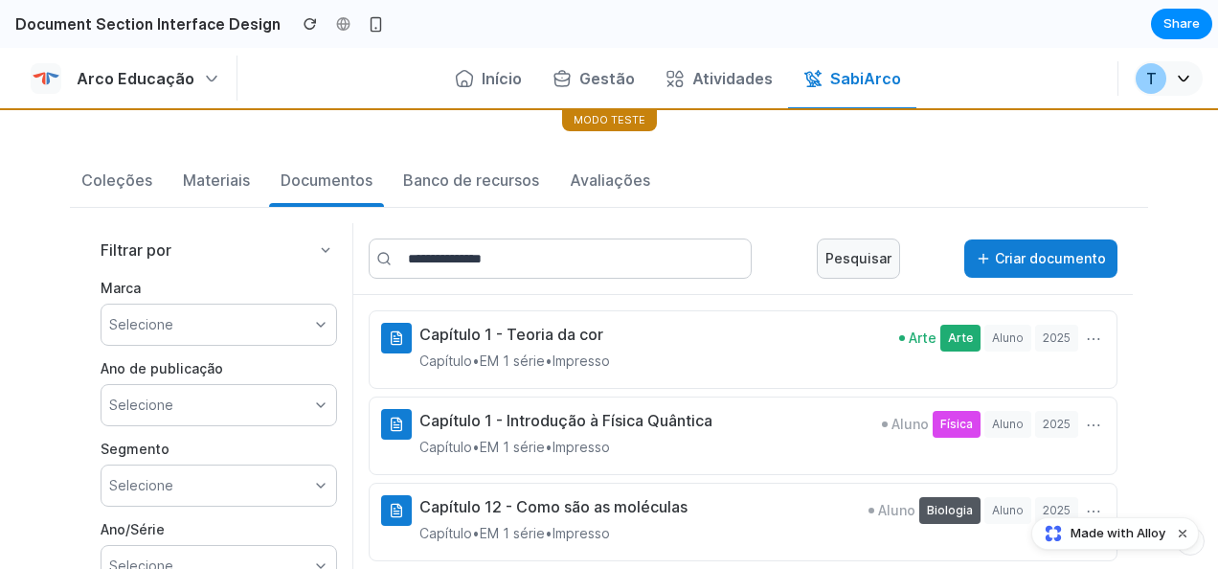
click at [1025, 255] on button "Criar documento" at bounding box center [1040, 258] width 153 height 38
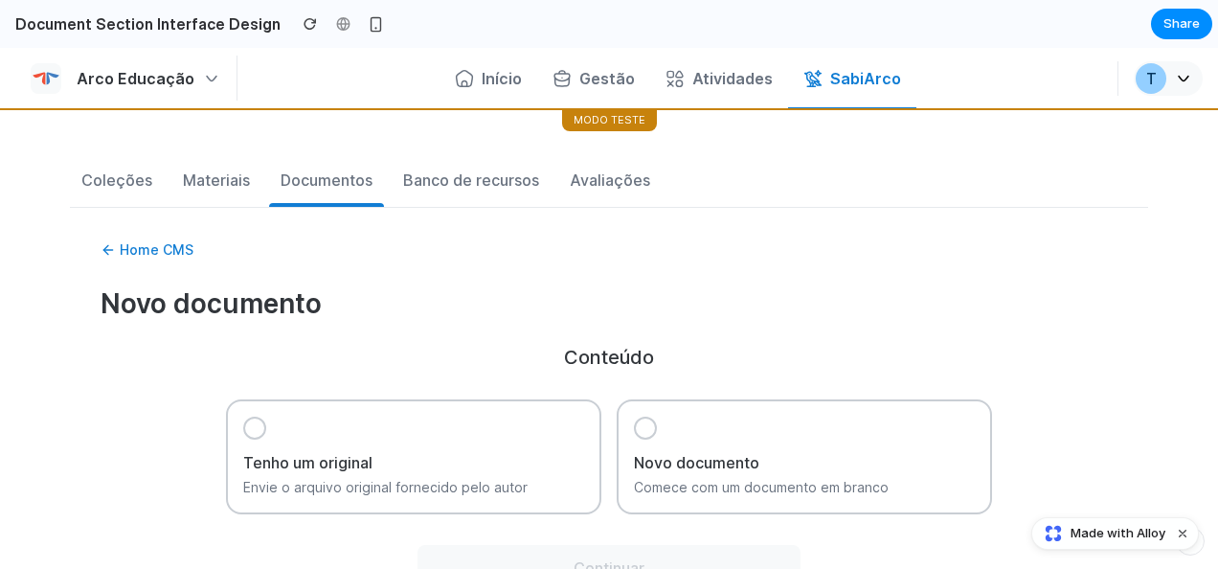
click at [644, 425] on div at bounding box center [645, 428] width 23 height 23
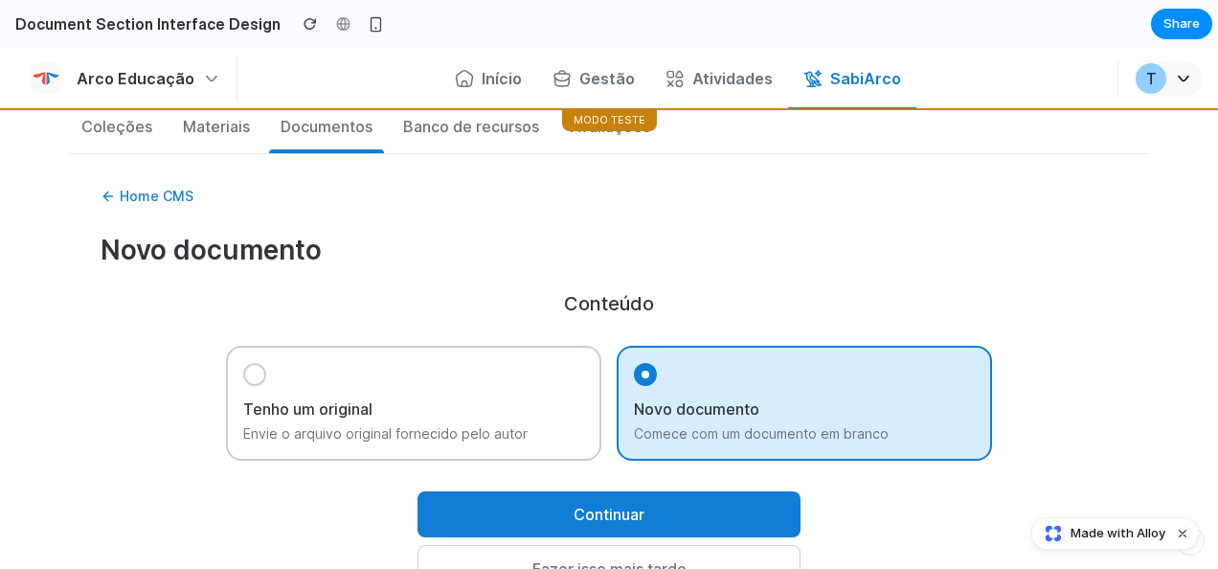
scroll to position [96, 0]
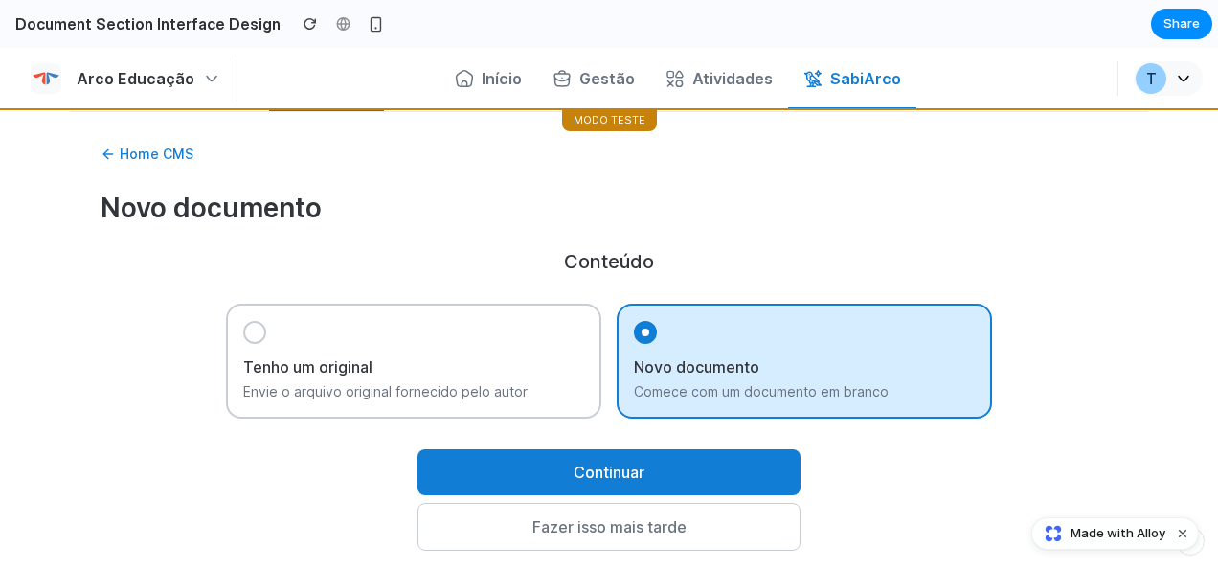
click at [582, 476] on button "Continuar" at bounding box center [608, 472] width 383 height 46
select select "****"
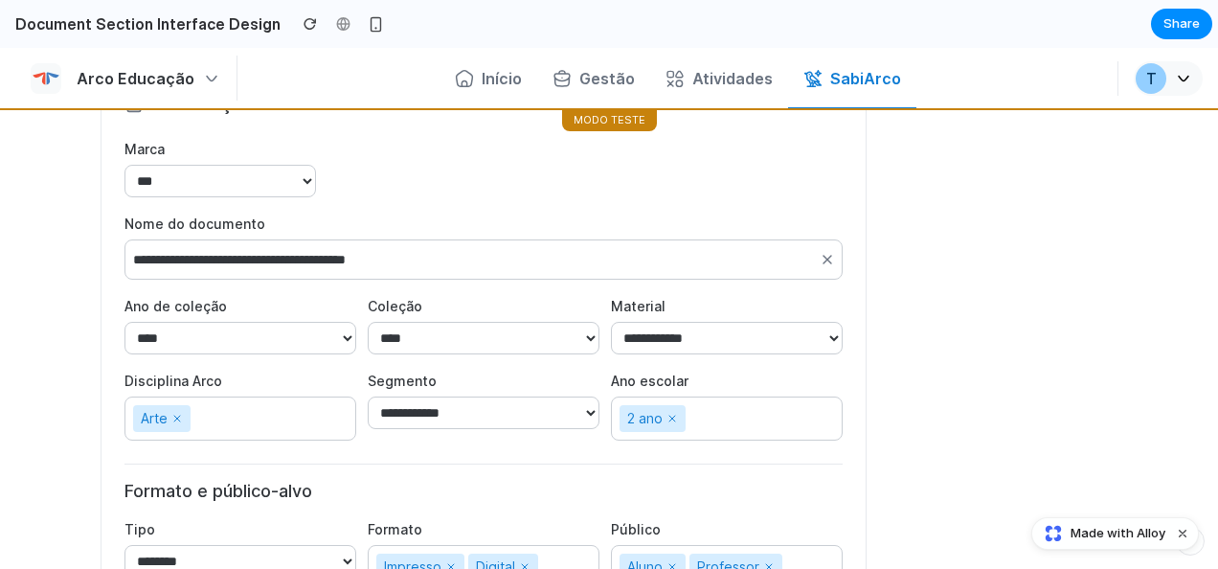
scroll to position [383, 0]
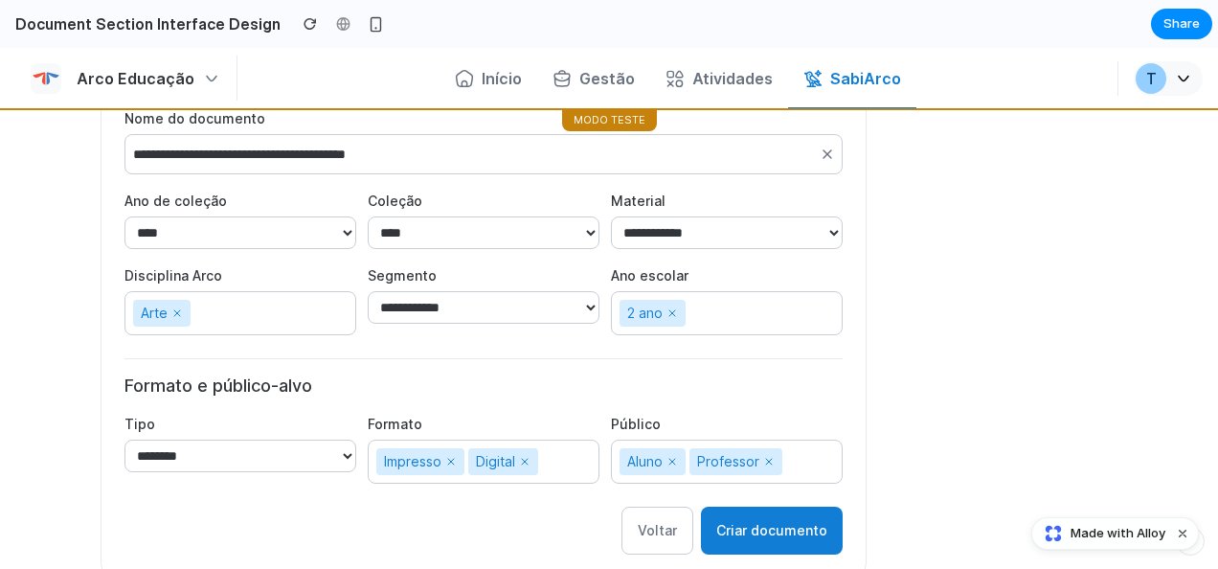
click at [750, 528] on button "Criar documento" at bounding box center [772, 531] width 142 height 48
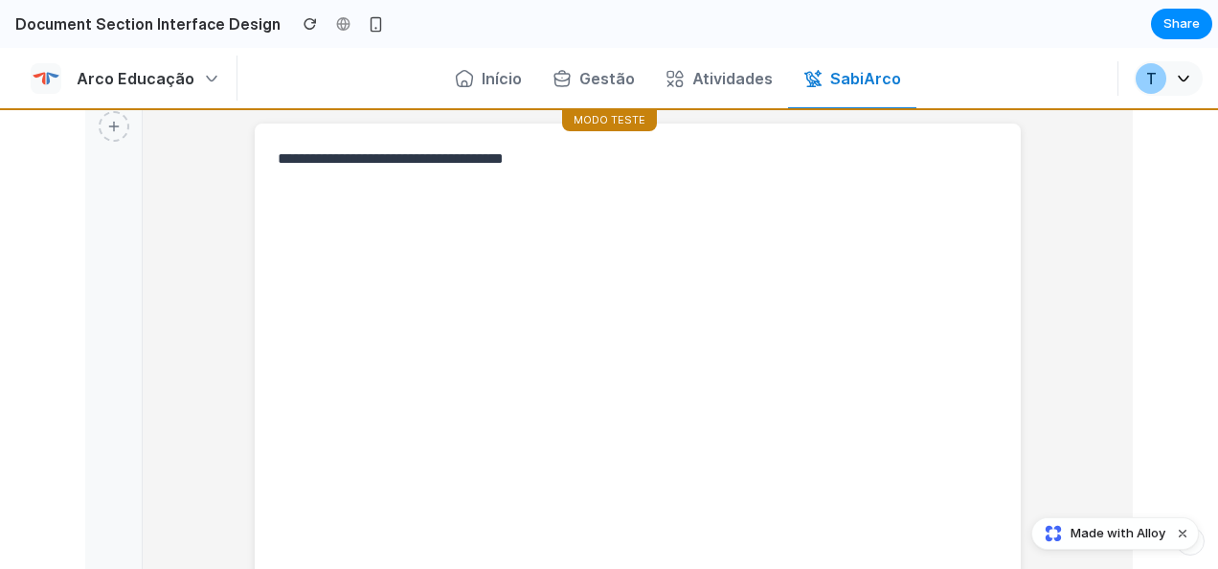
scroll to position [0, 0]
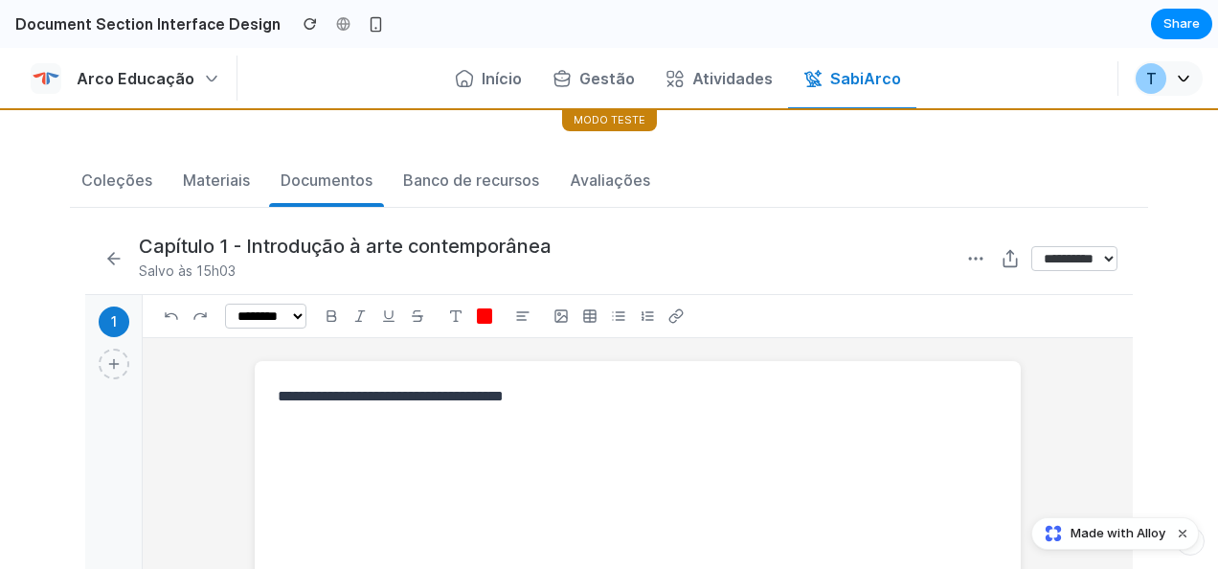
click at [966, 258] on icon at bounding box center [975, 258] width 19 height 19
click at [1010, 257] on icon at bounding box center [1010, 256] width 0 height 11
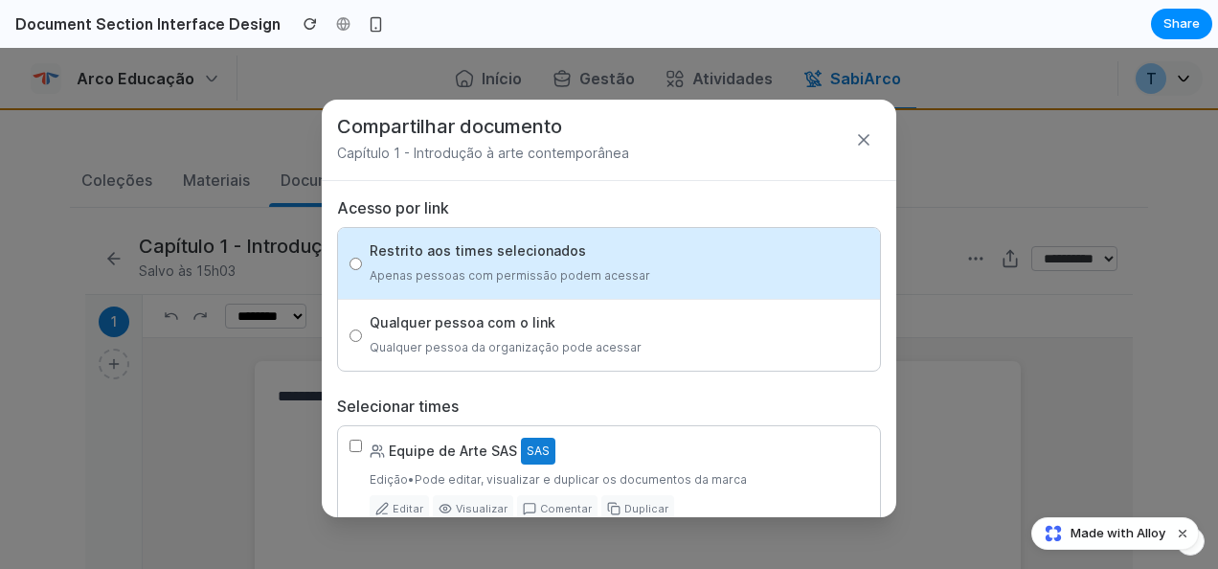
click at [484, 331] on div "Qualquer pessoa com o link" at bounding box center [506, 322] width 272 height 23
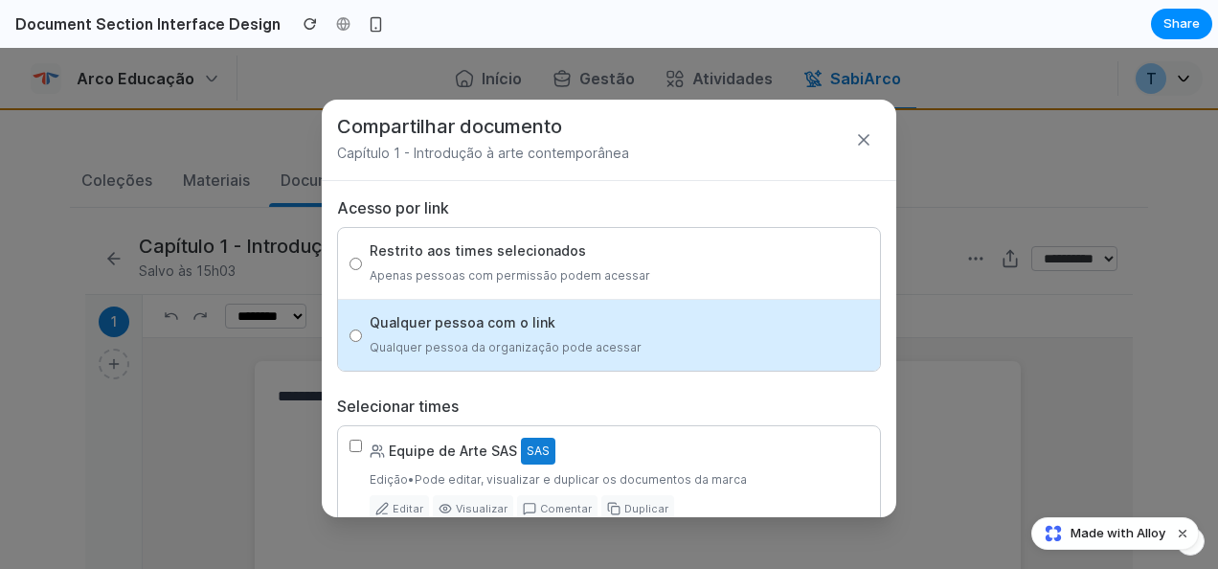
click at [357, 253] on label "Restrito aos times selecionados Apenas pessoas com permissão podem acessar" at bounding box center [609, 263] width 542 height 71
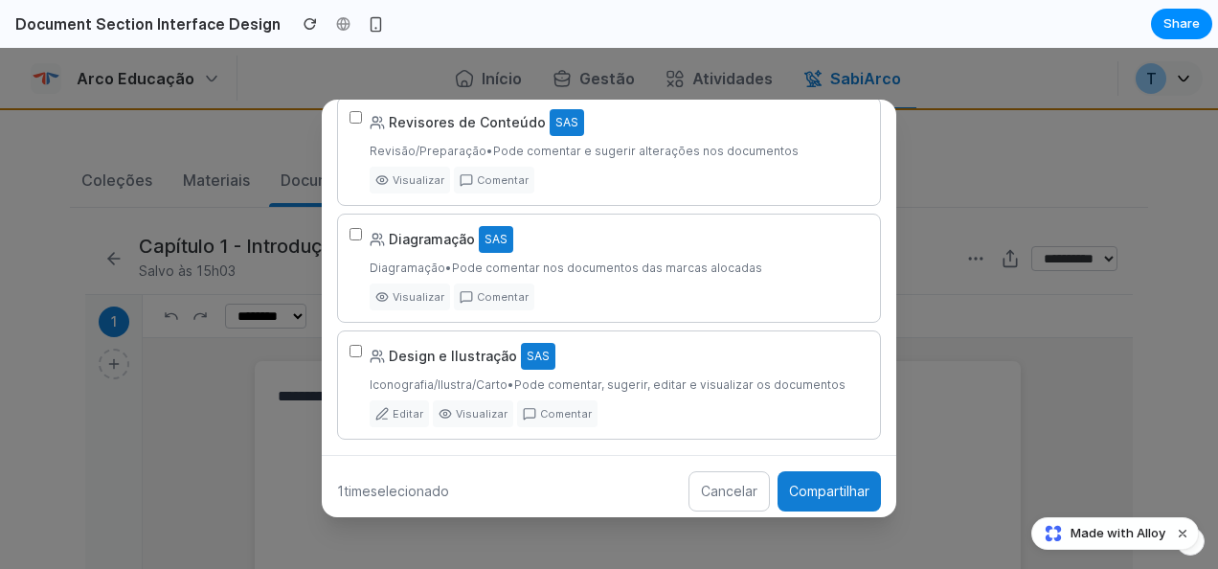
scroll to position [567, 0]
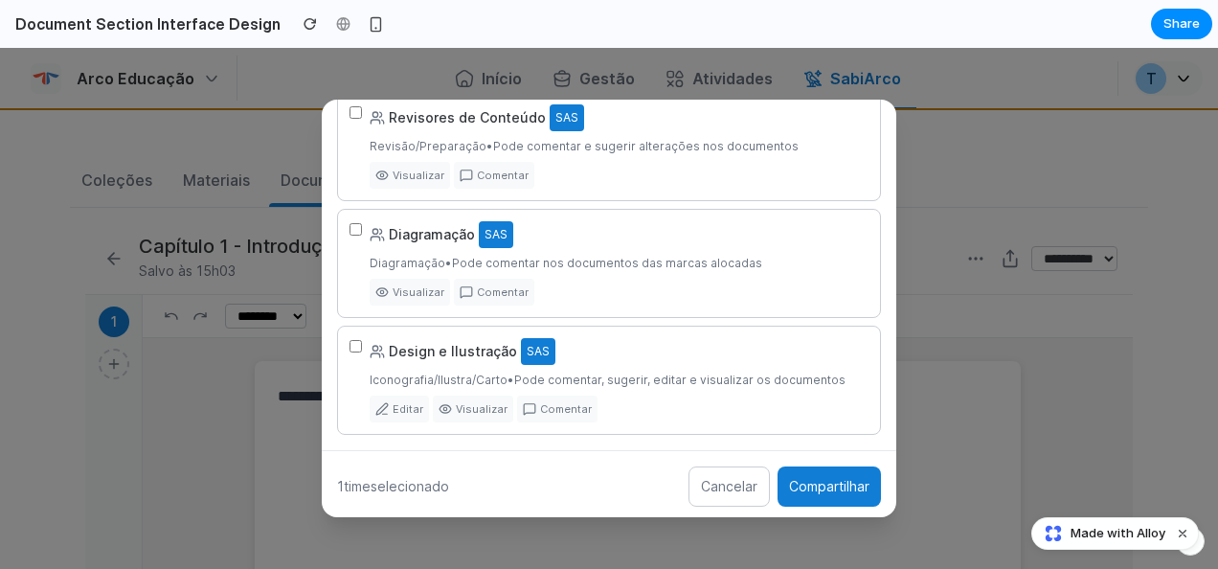
click at [790, 481] on button "Compartilhar" at bounding box center [828, 486] width 103 height 40
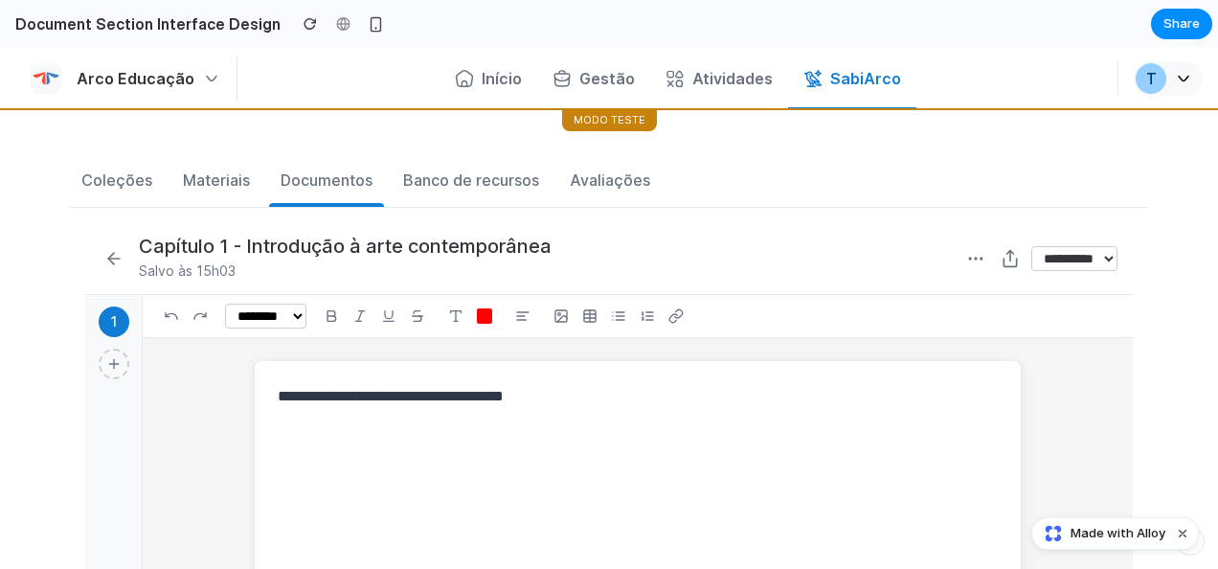
click at [1003, 260] on icon at bounding box center [1009, 263] width 12 height 8
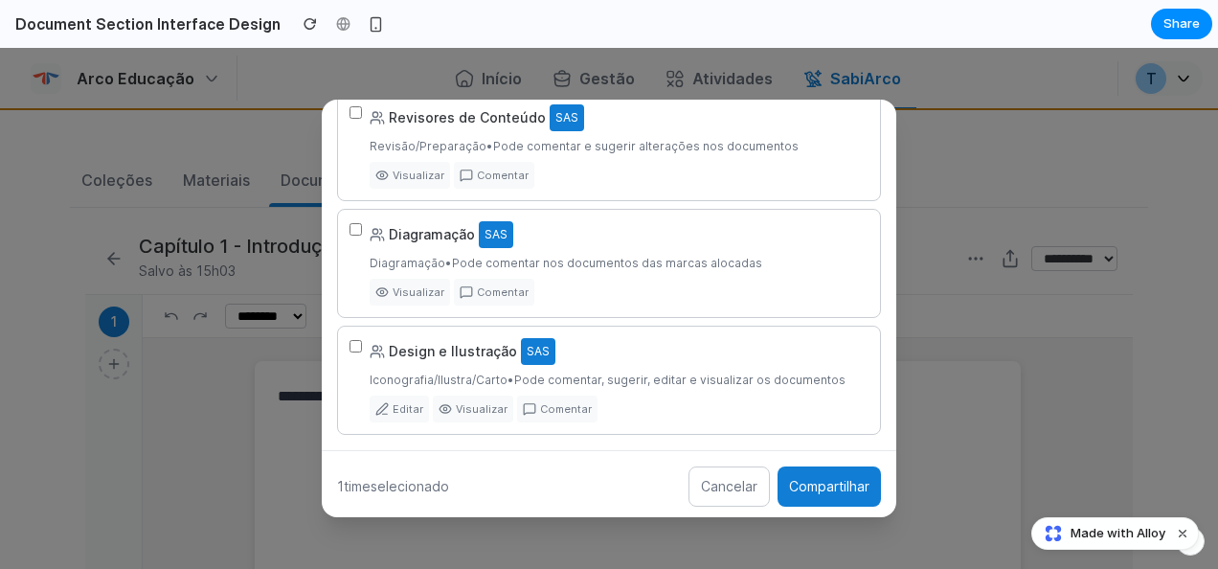
click at [710, 470] on button "Cancelar" at bounding box center [728, 486] width 81 height 40
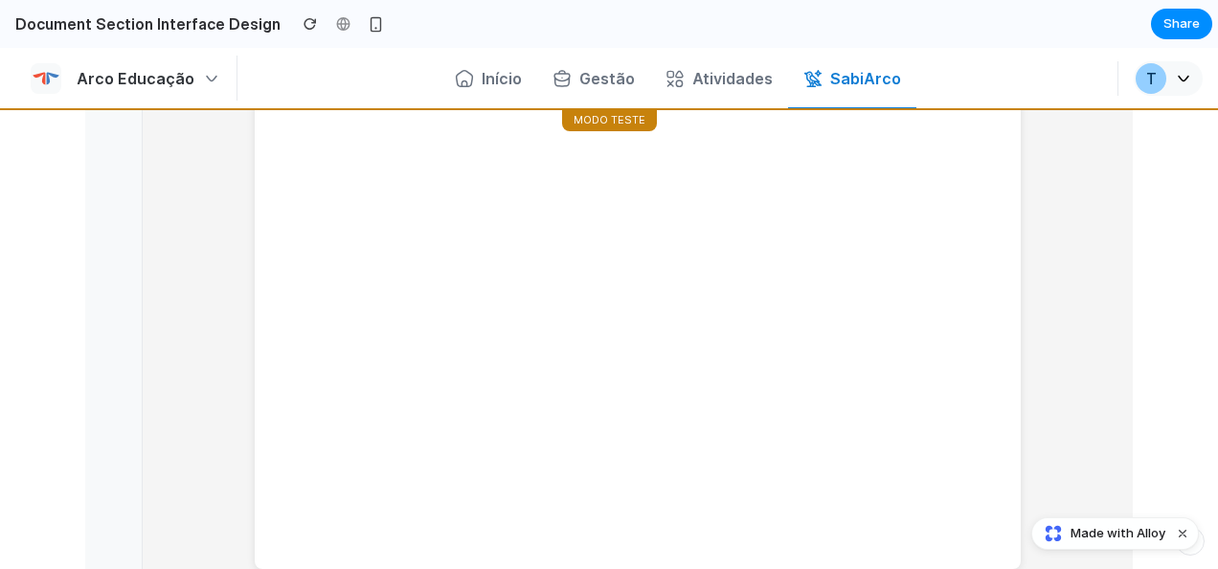
scroll to position [98, 0]
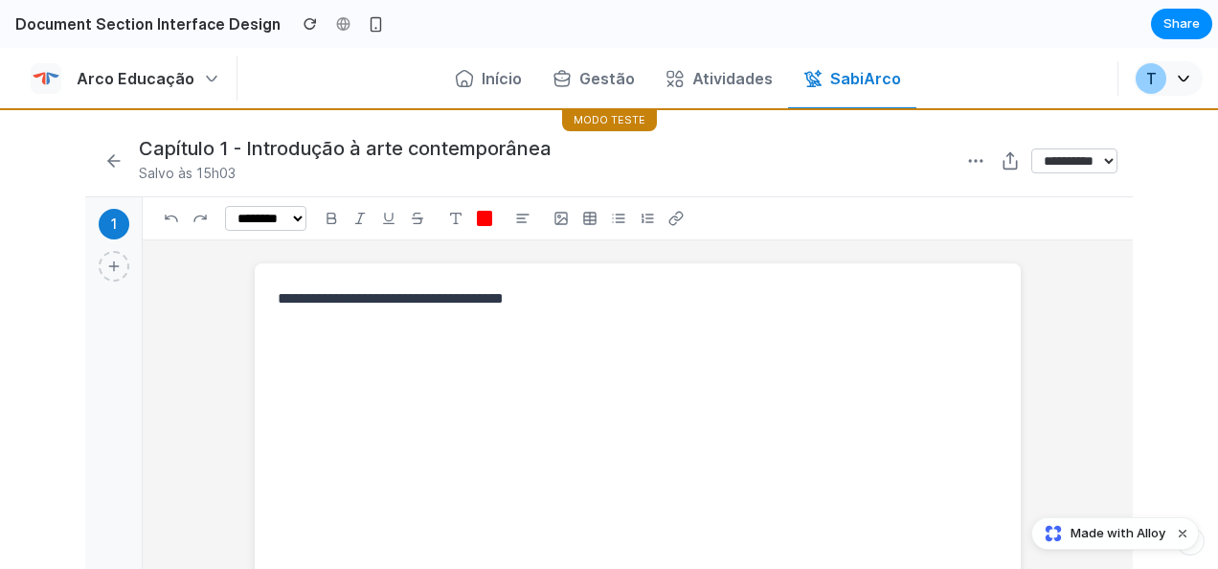
click at [639, 301] on textarea at bounding box center [638, 550] width 720 height 529
type textarea "****"
click at [105, 255] on button at bounding box center [114, 266] width 31 height 31
click at [114, 264] on icon at bounding box center [114, 265] width 0 height 9
